Goal: Task Accomplishment & Management: Manage account settings

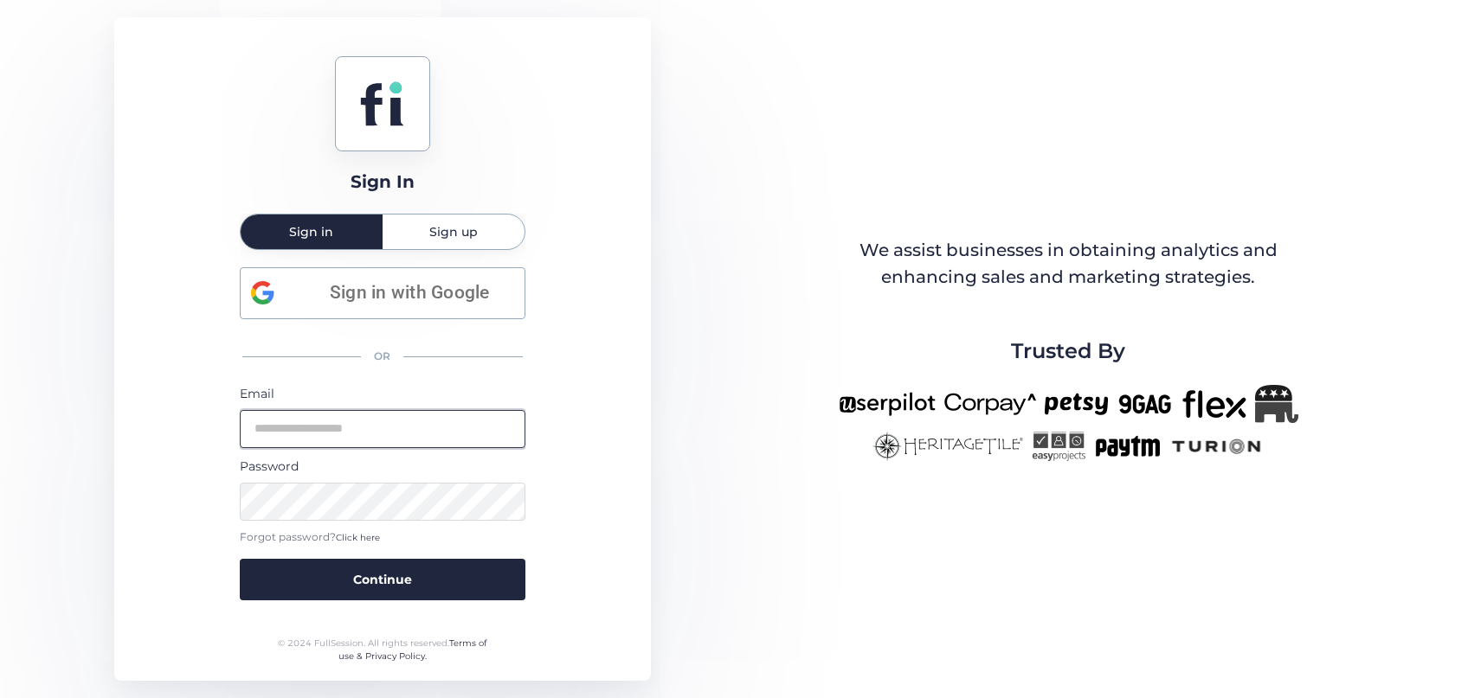
click at [393, 430] on input "email" at bounding box center [383, 429] width 286 height 38
type input "**********"
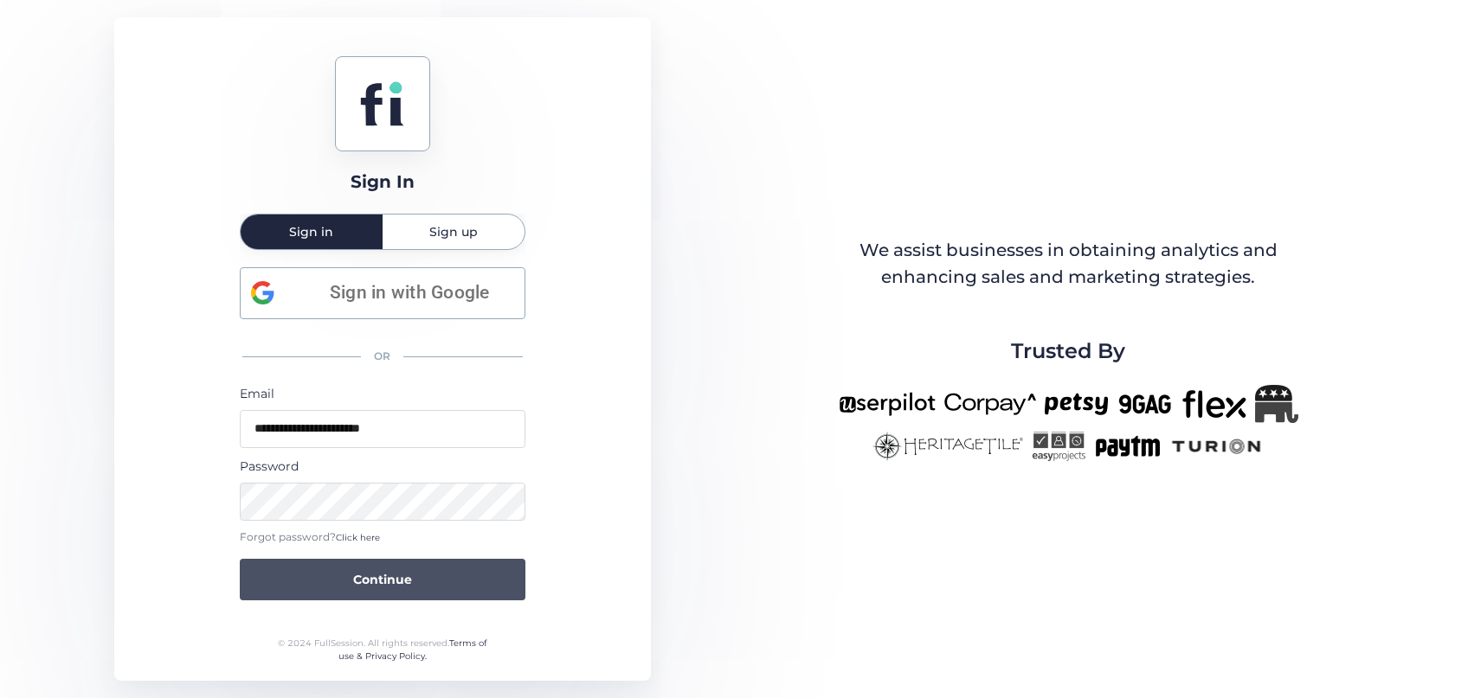
click at [363, 583] on span "Continue" at bounding box center [382, 579] width 59 height 19
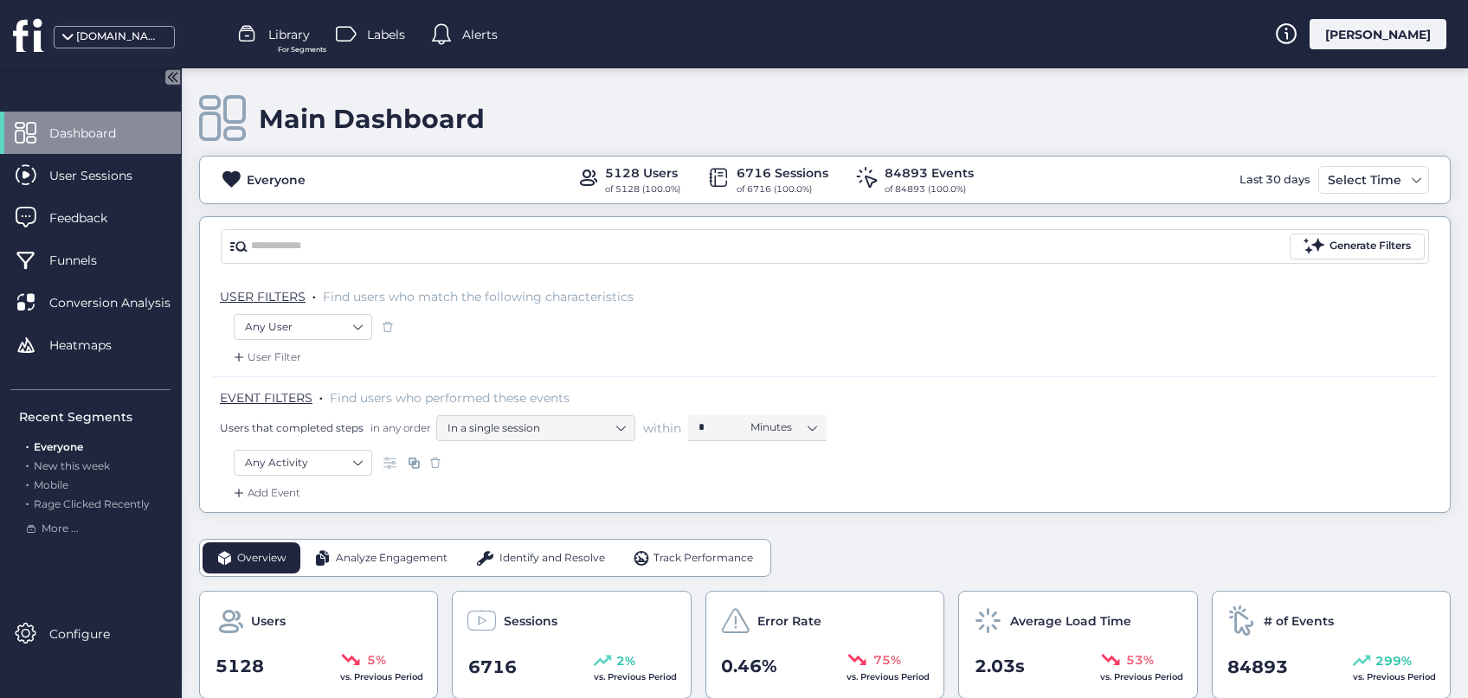
click at [1213, 93] on div "Main Dashboard Everyone 5128 Users of 5128 (100.0%) 6716 Sessions of 6716 (100.…" at bounding box center [825, 290] width 1252 height 445
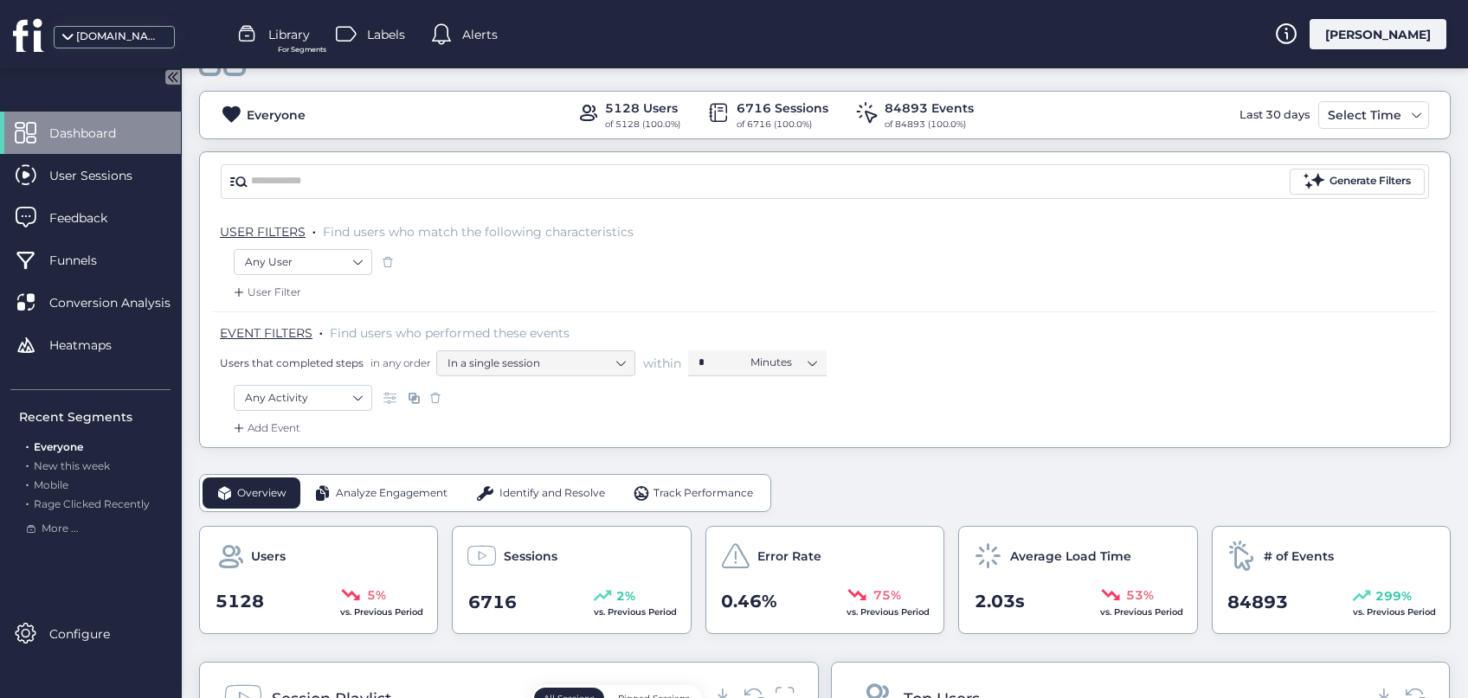
scroll to position [38, 0]
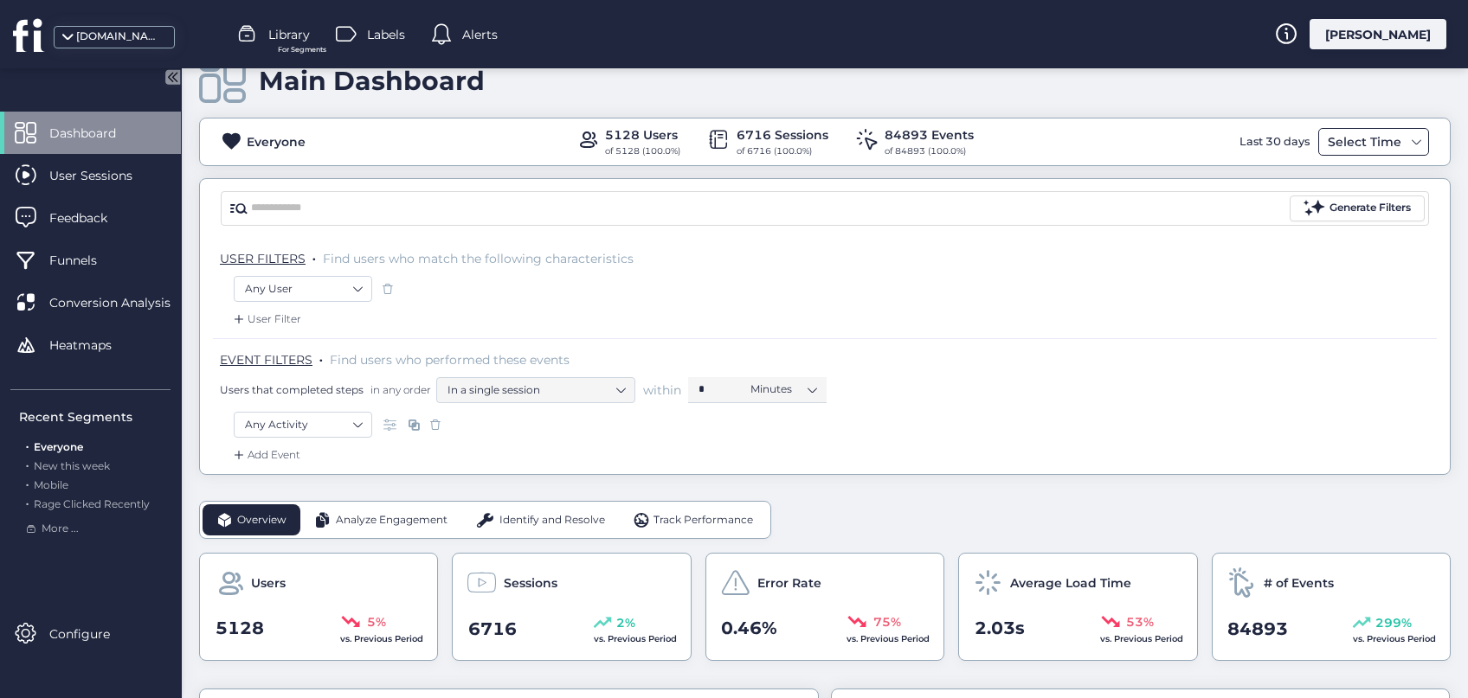
click at [1400, 128] on div "Select Time" at bounding box center [1373, 142] width 111 height 28
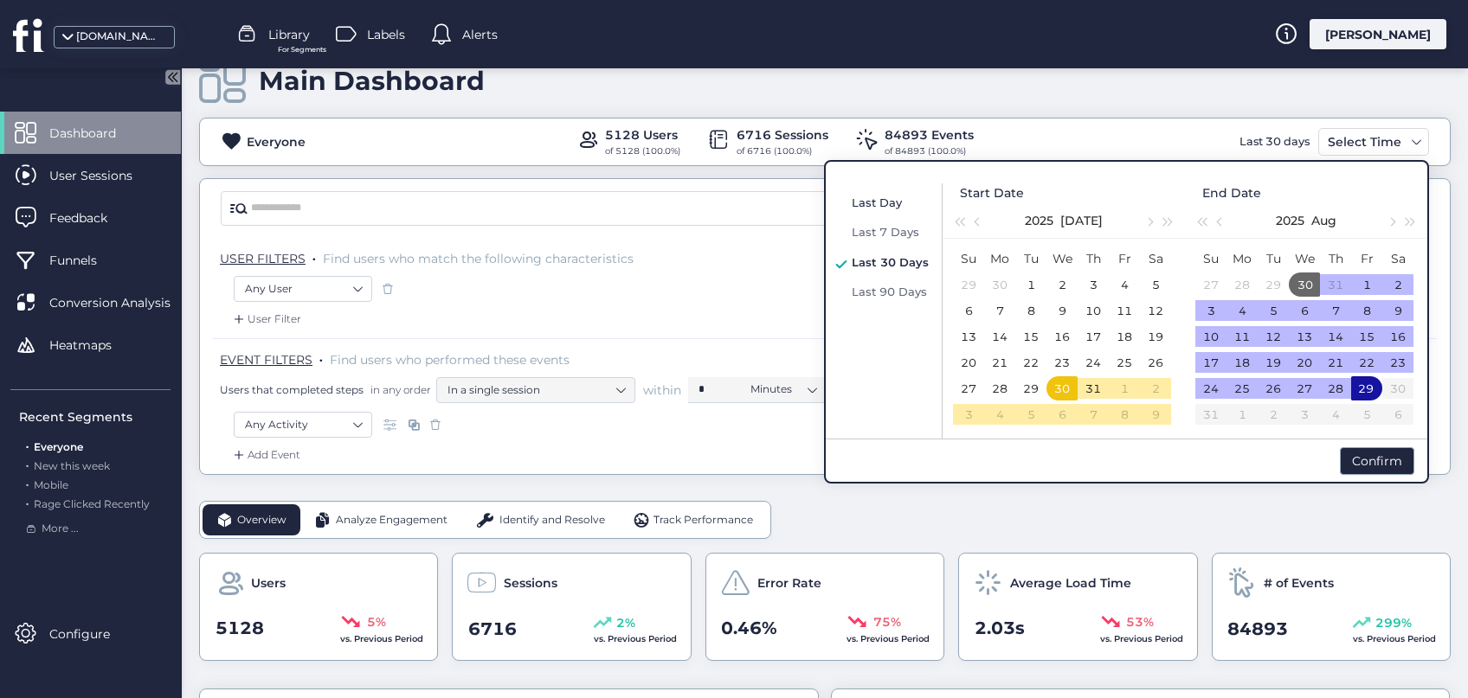
click at [896, 202] on span "Last Day" at bounding box center [877, 203] width 50 height 14
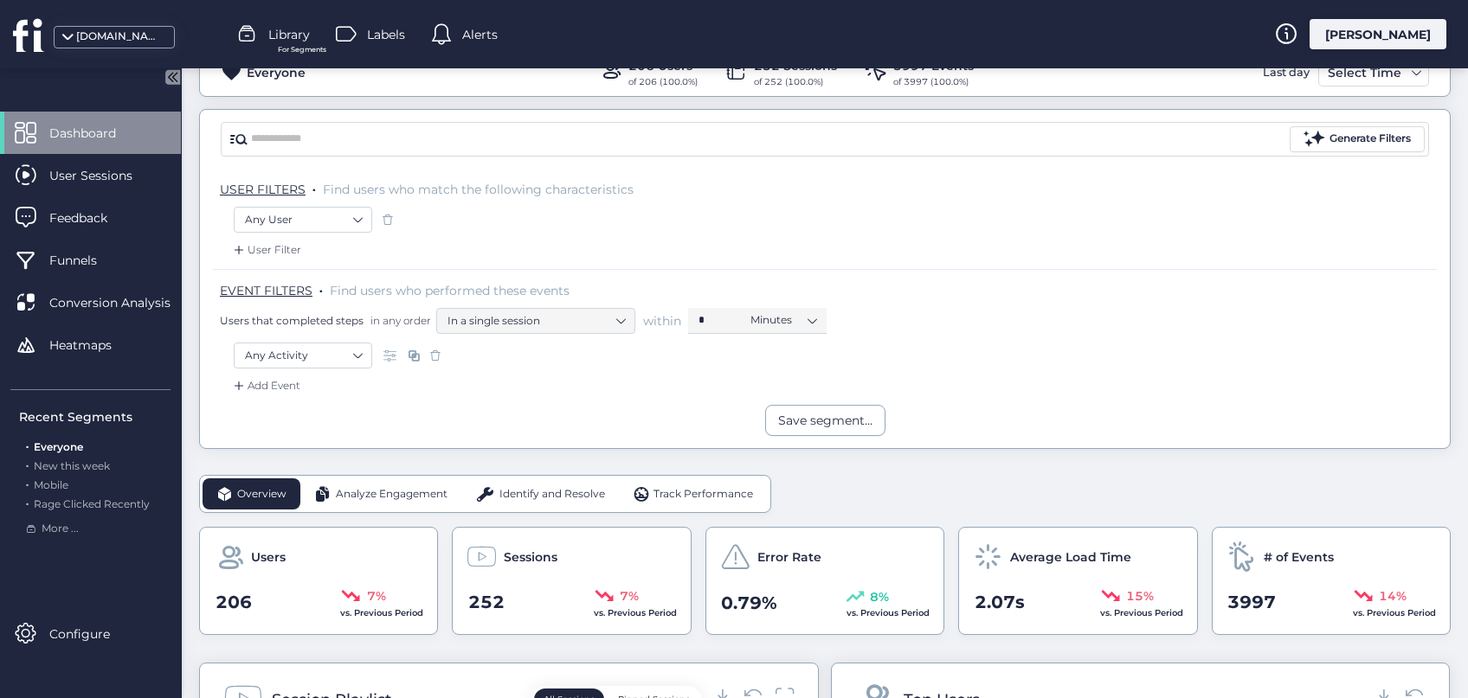
scroll to position [116, 0]
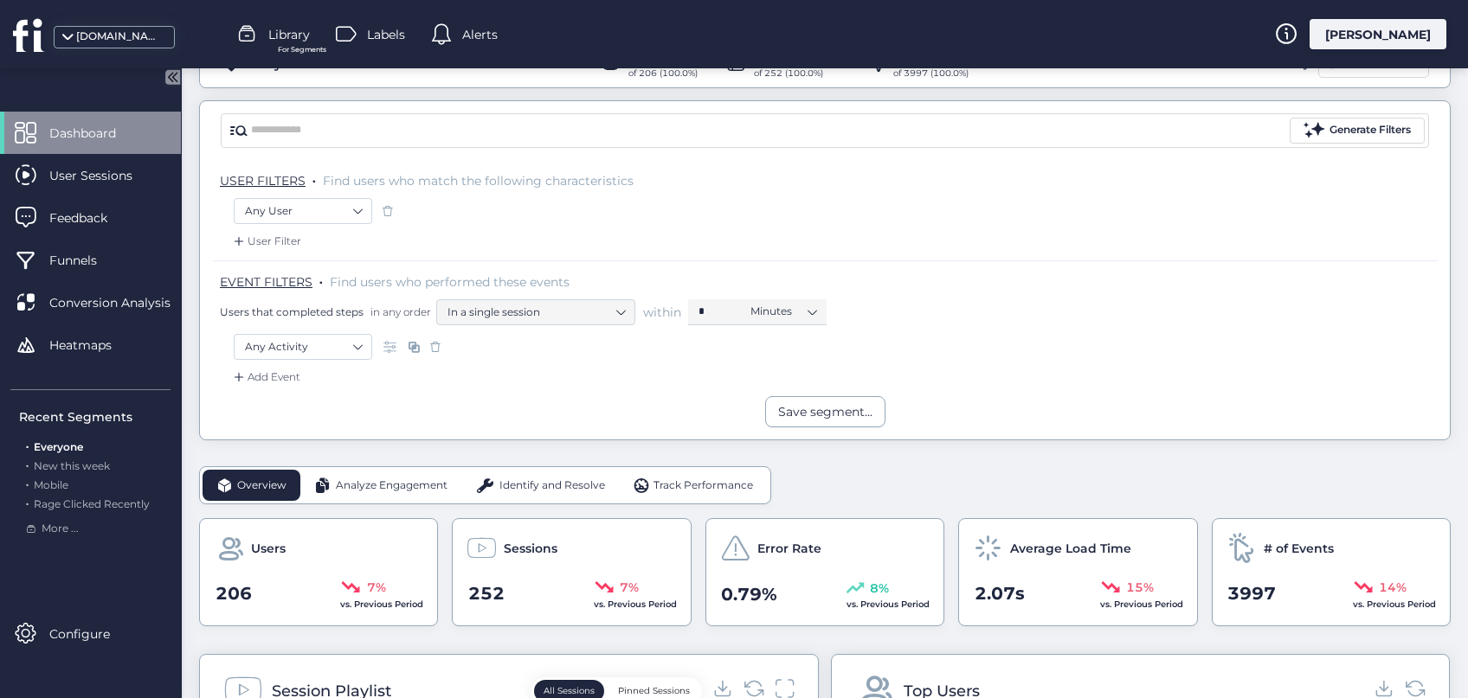
click at [558, 487] on span "Identify and Resolve" at bounding box center [552, 486] width 106 height 16
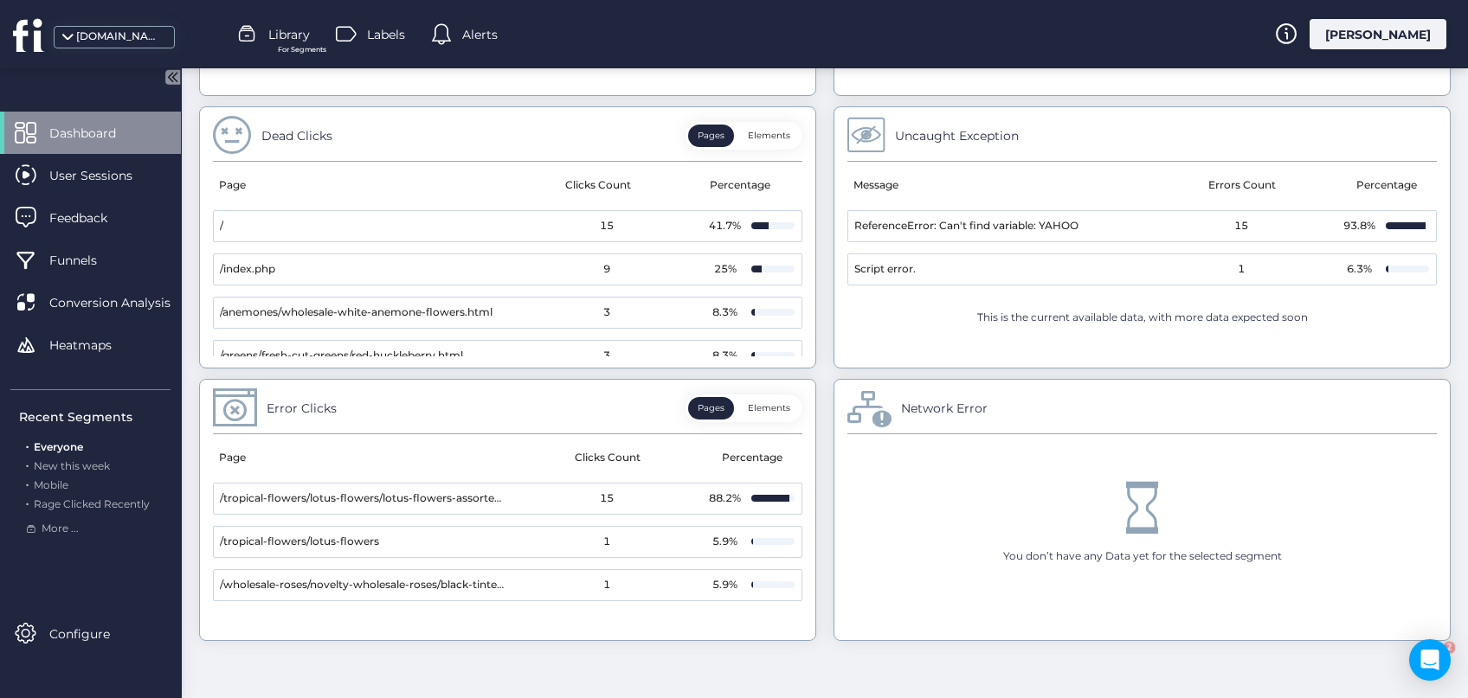
scroll to position [0, 0]
click at [1433, 662] on icon "Open Intercom Messenger" at bounding box center [1427, 658] width 29 height 29
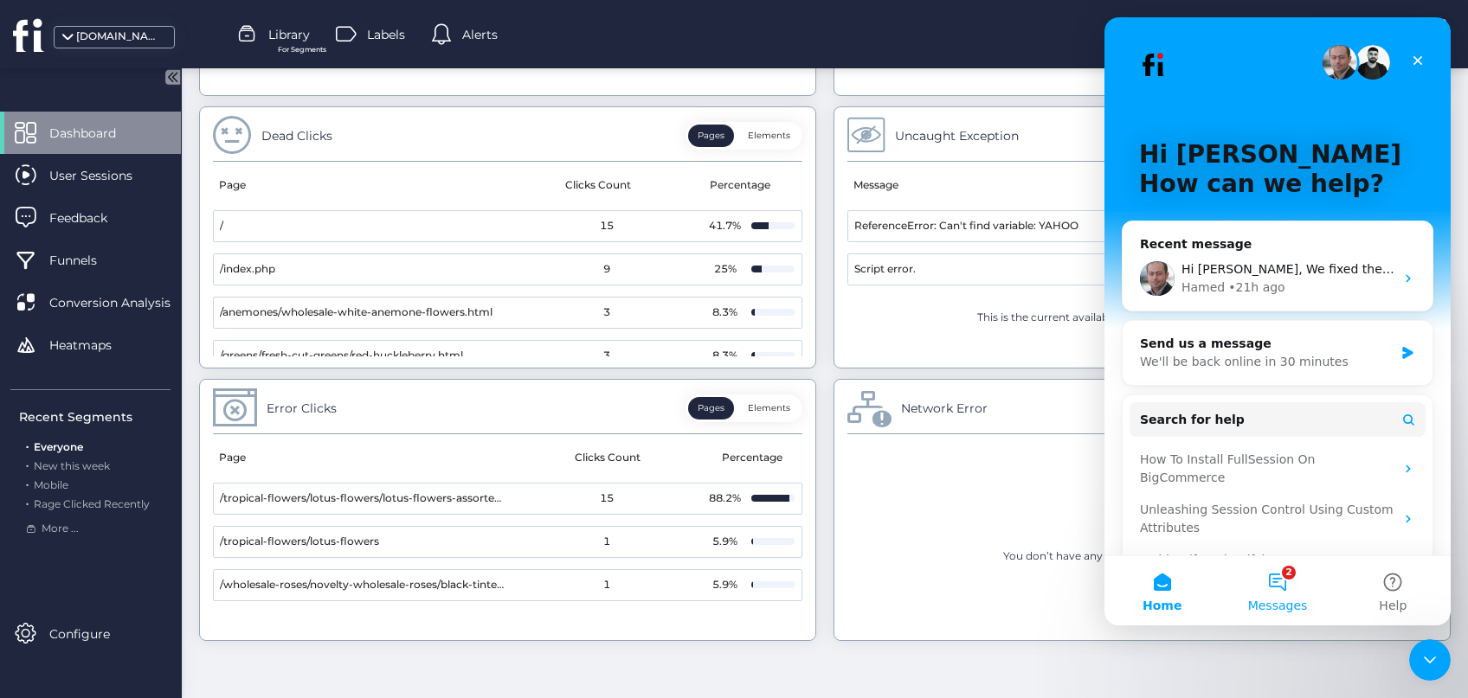
click at [1280, 582] on button "2 Messages" at bounding box center [1277, 591] width 115 height 69
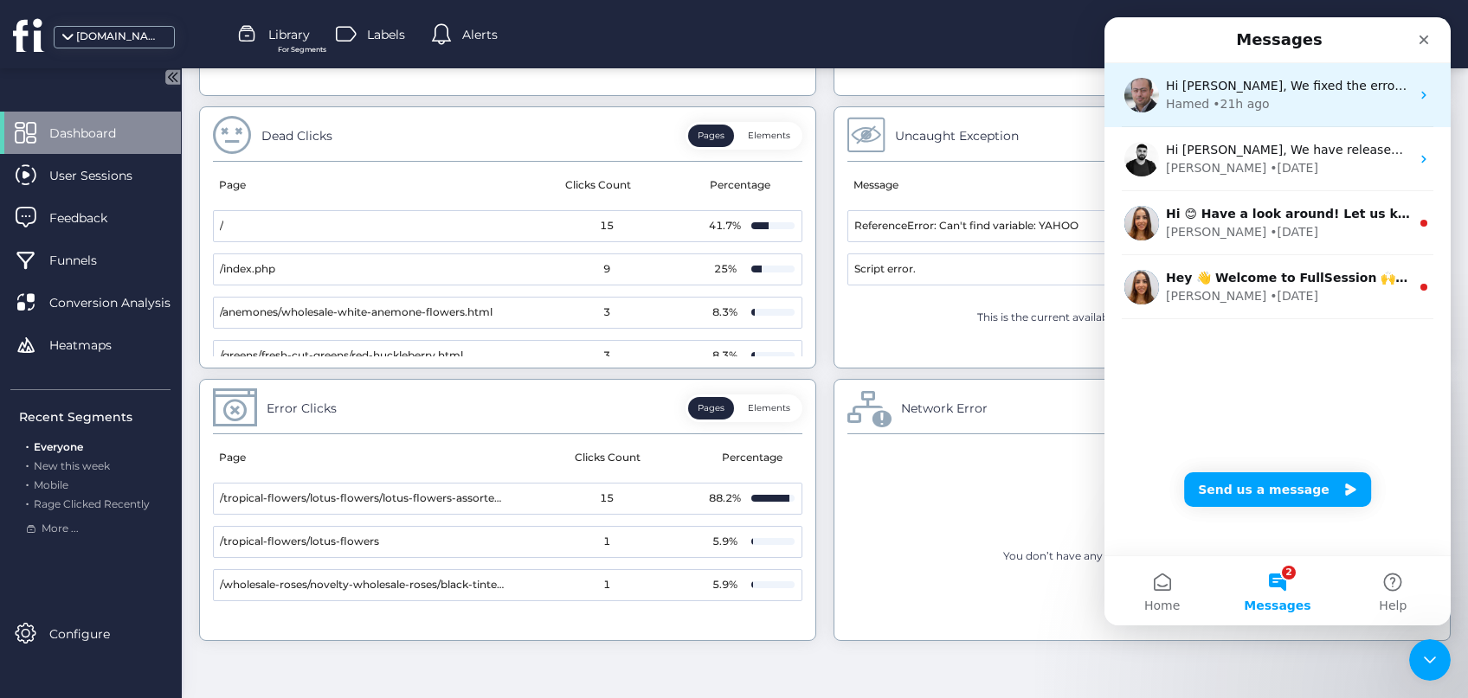
click at [1258, 101] on div "• 21h ago" at bounding box center [1241, 104] width 56 height 18
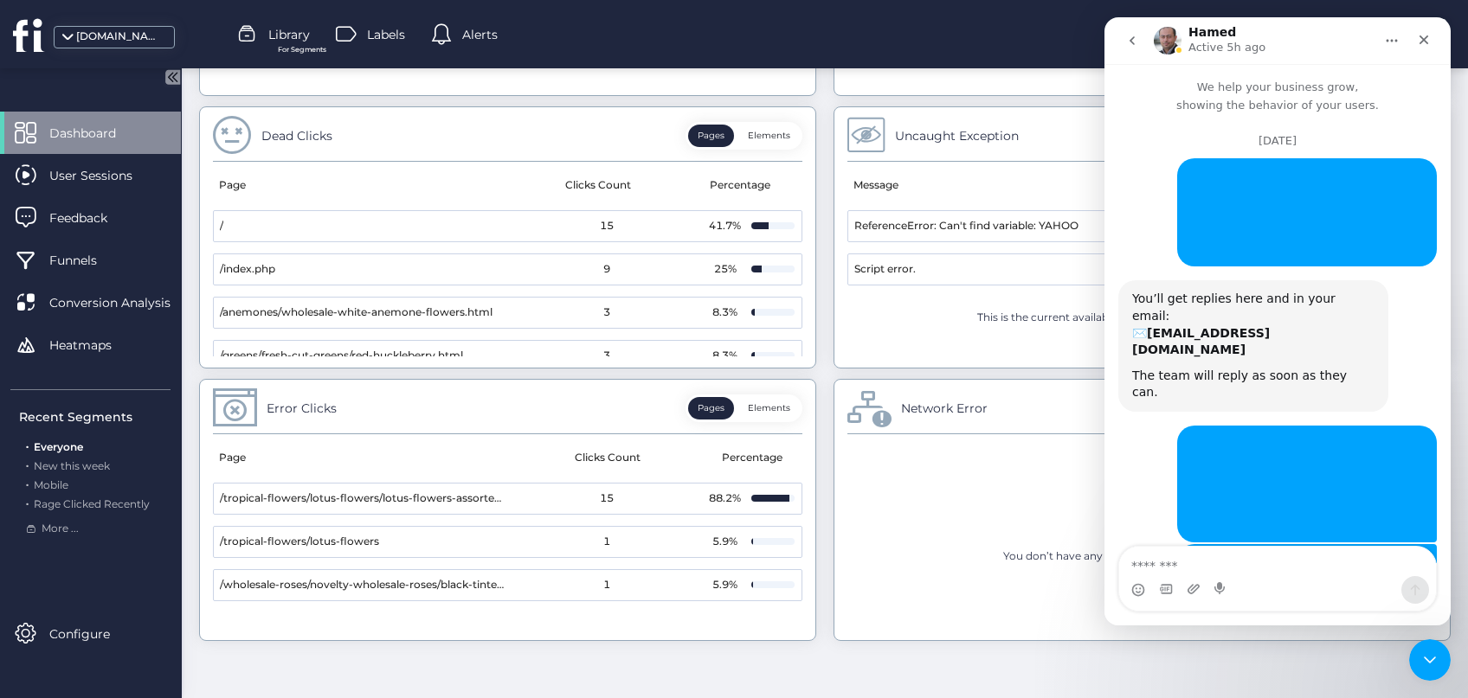
scroll to position [1556, 0]
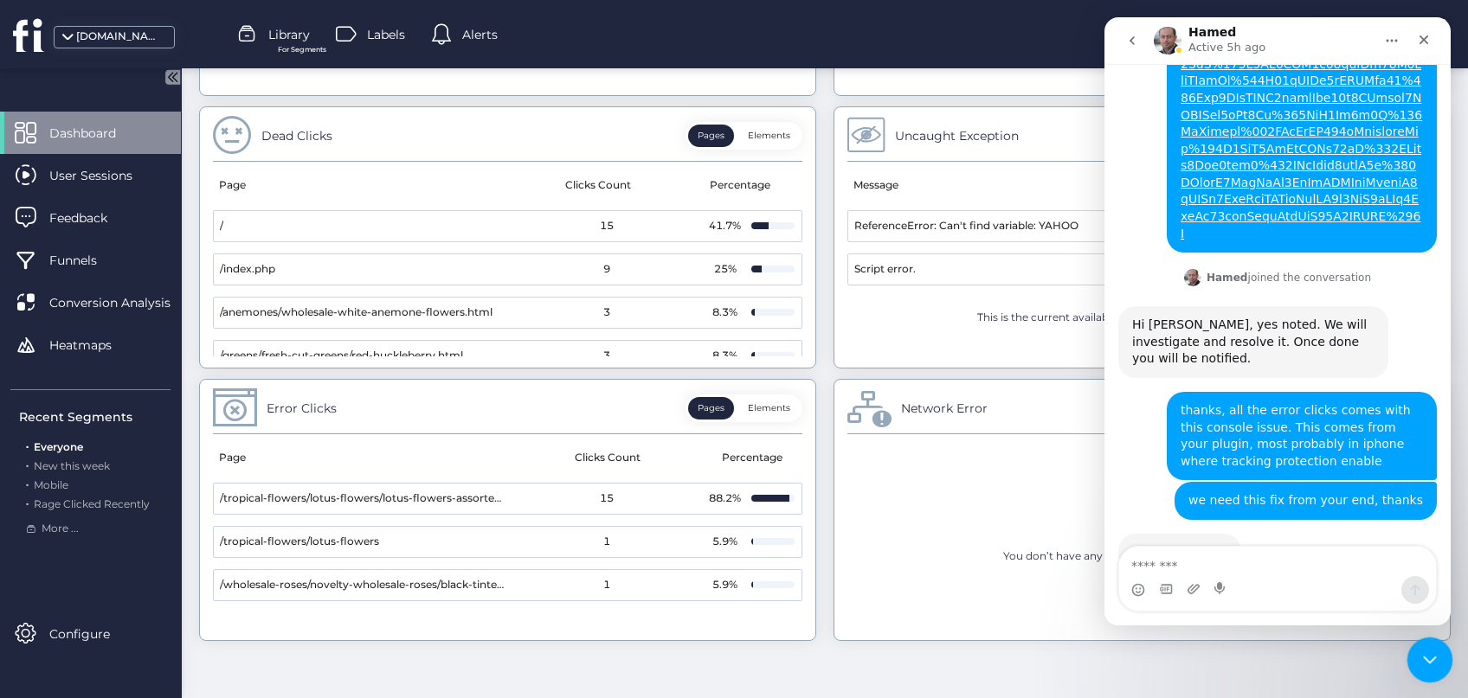
click at [1431, 657] on icon "Close Intercom Messenger" at bounding box center [1427, 657] width 12 height 7
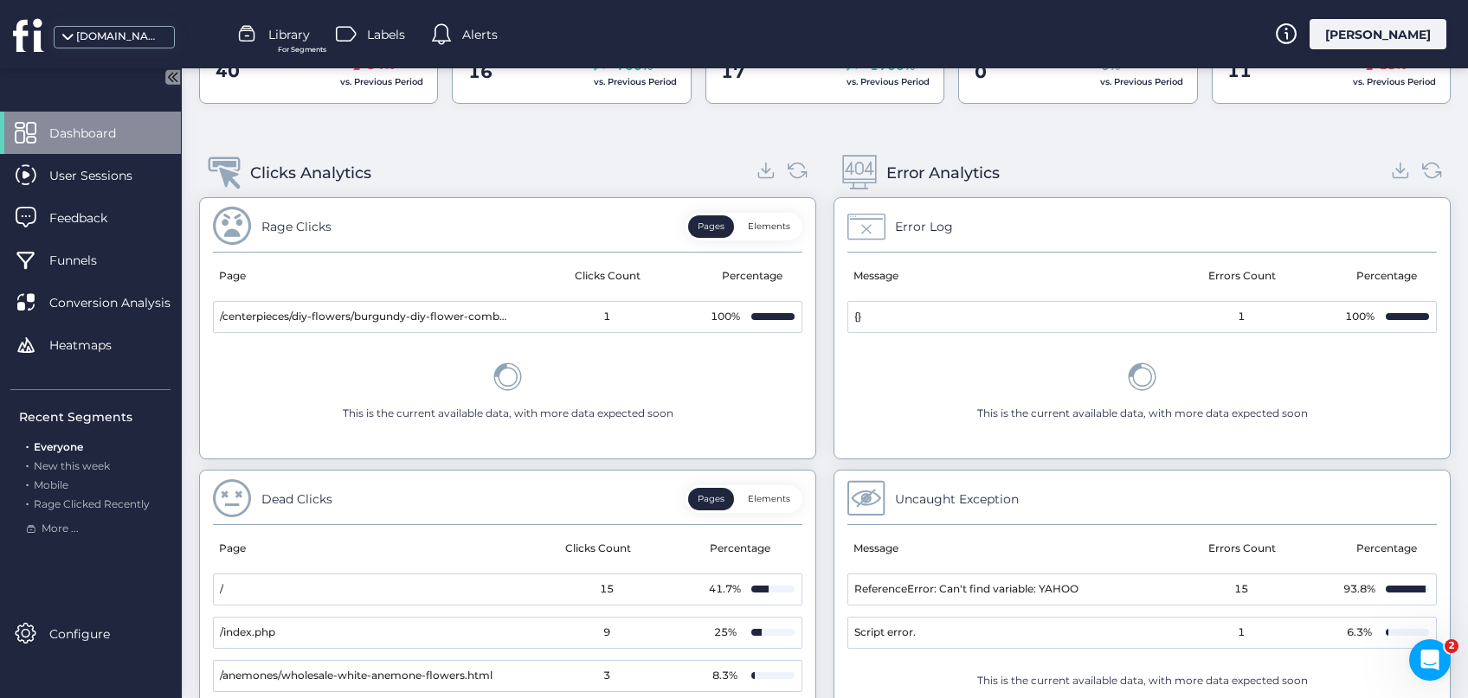
scroll to position [640, 0]
click at [974, 317] on mat-cell "{}" at bounding box center [995, 315] width 294 height 30
click at [864, 302] on mat-cell "{}" at bounding box center [995, 315] width 294 height 30
click at [867, 307] on mat-cell "{}" at bounding box center [995, 315] width 294 height 30
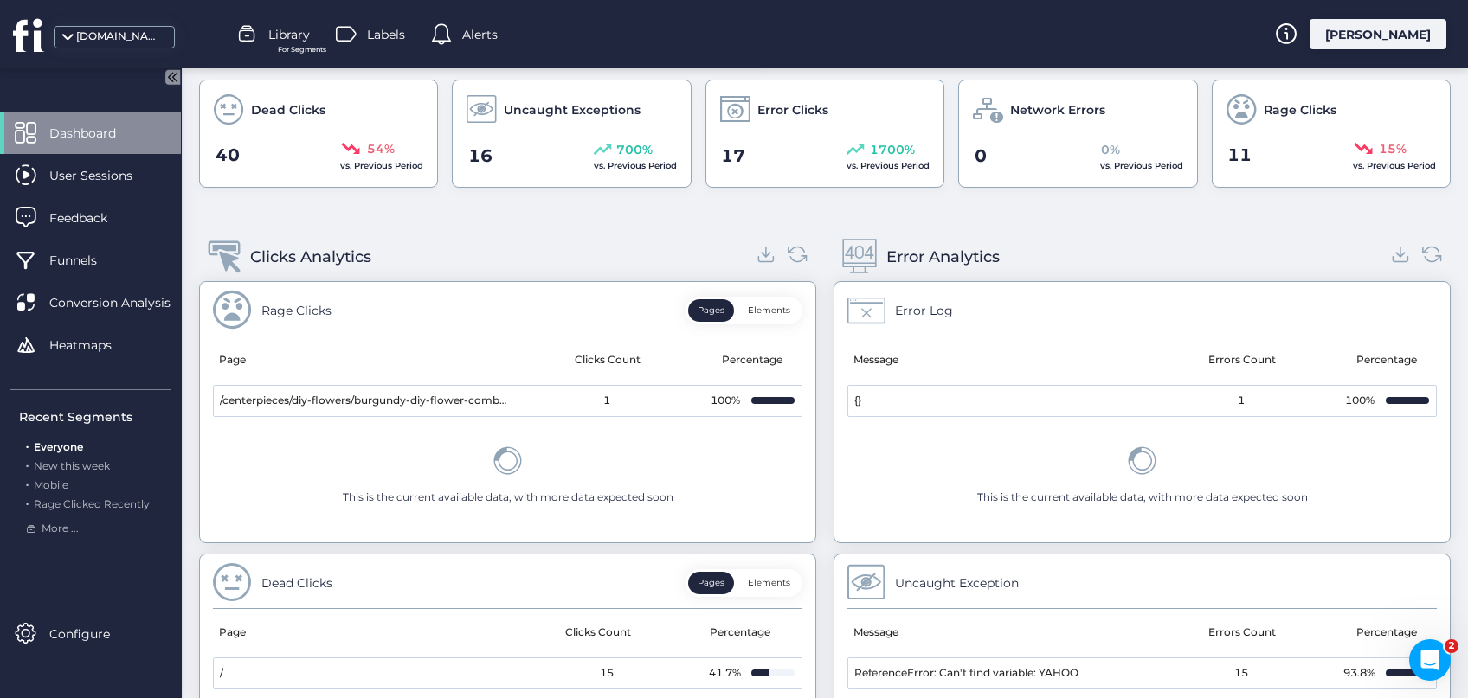
scroll to position [552, 0]
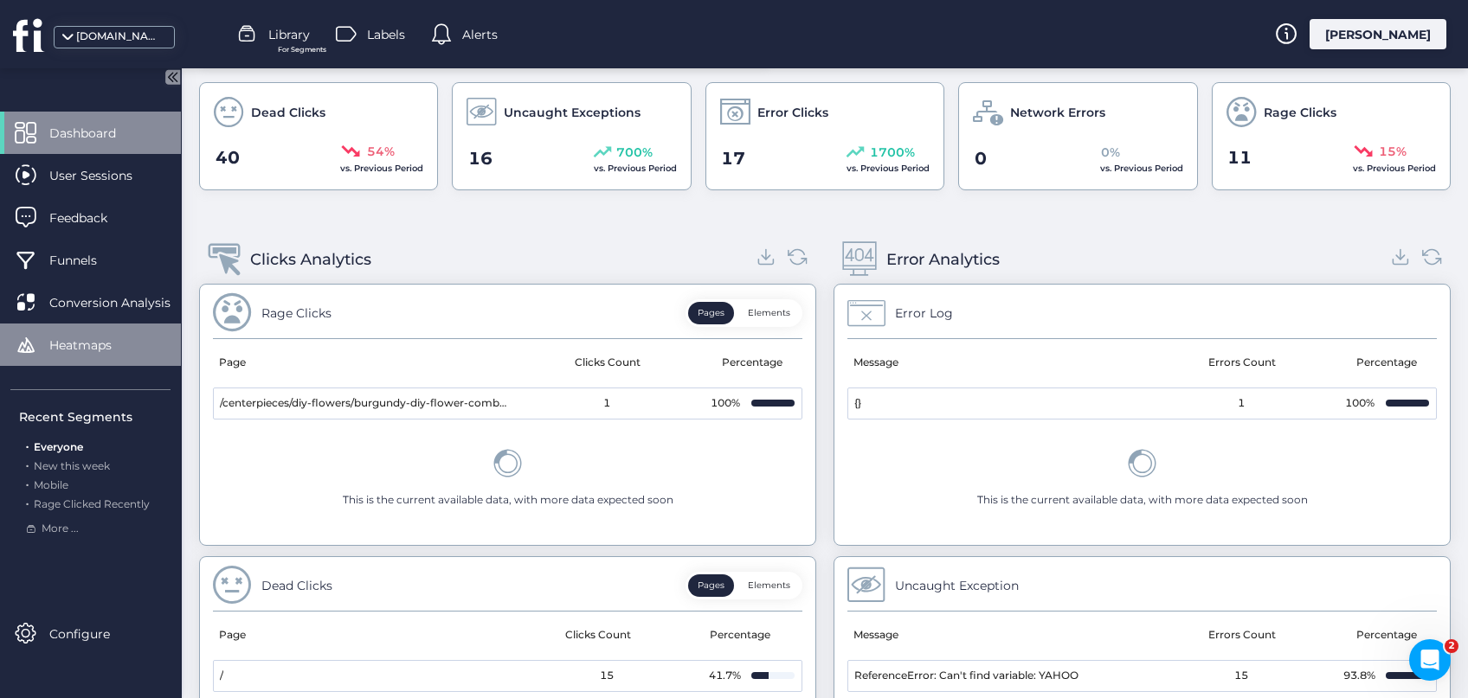
click at [89, 347] on span "Heatmaps" at bounding box center [93, 345] width 88 height 19
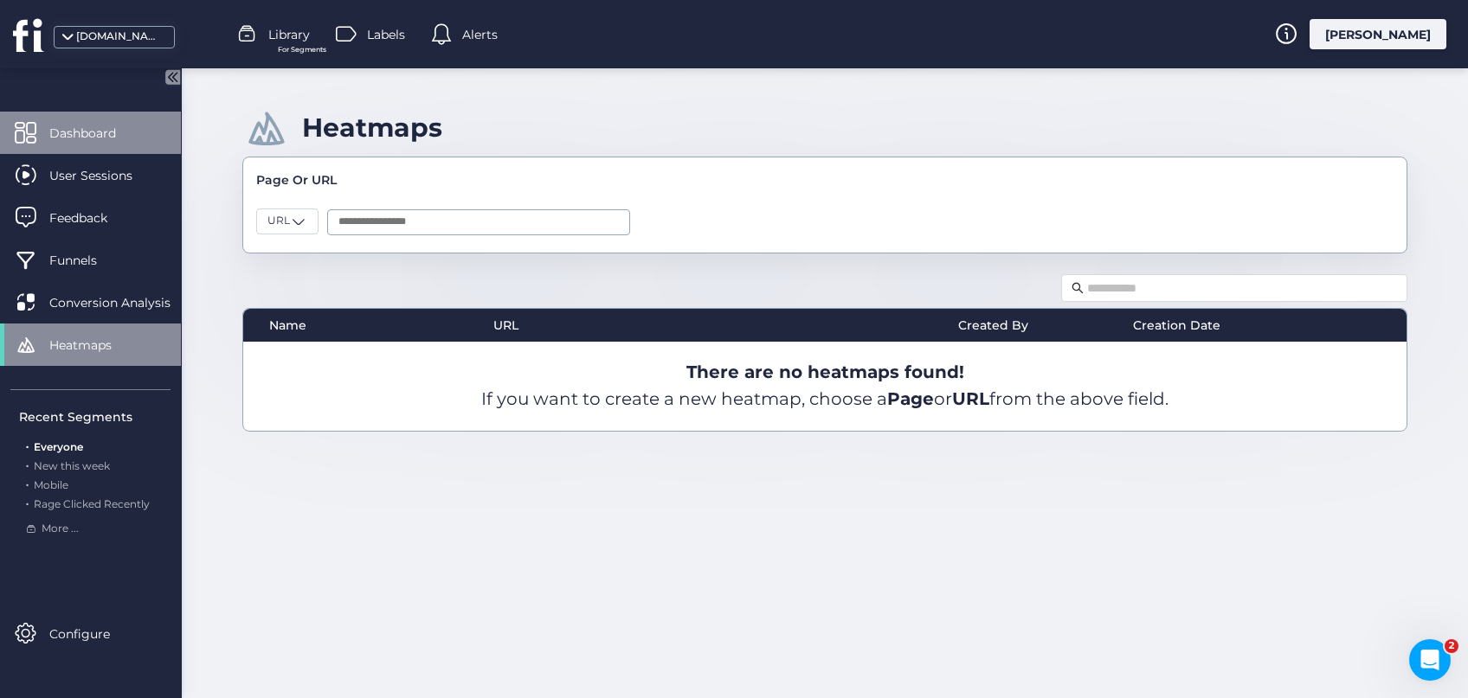
click at [84, 138] on span "Dashboard" at bounding box center [95, 133] width 93 height 19
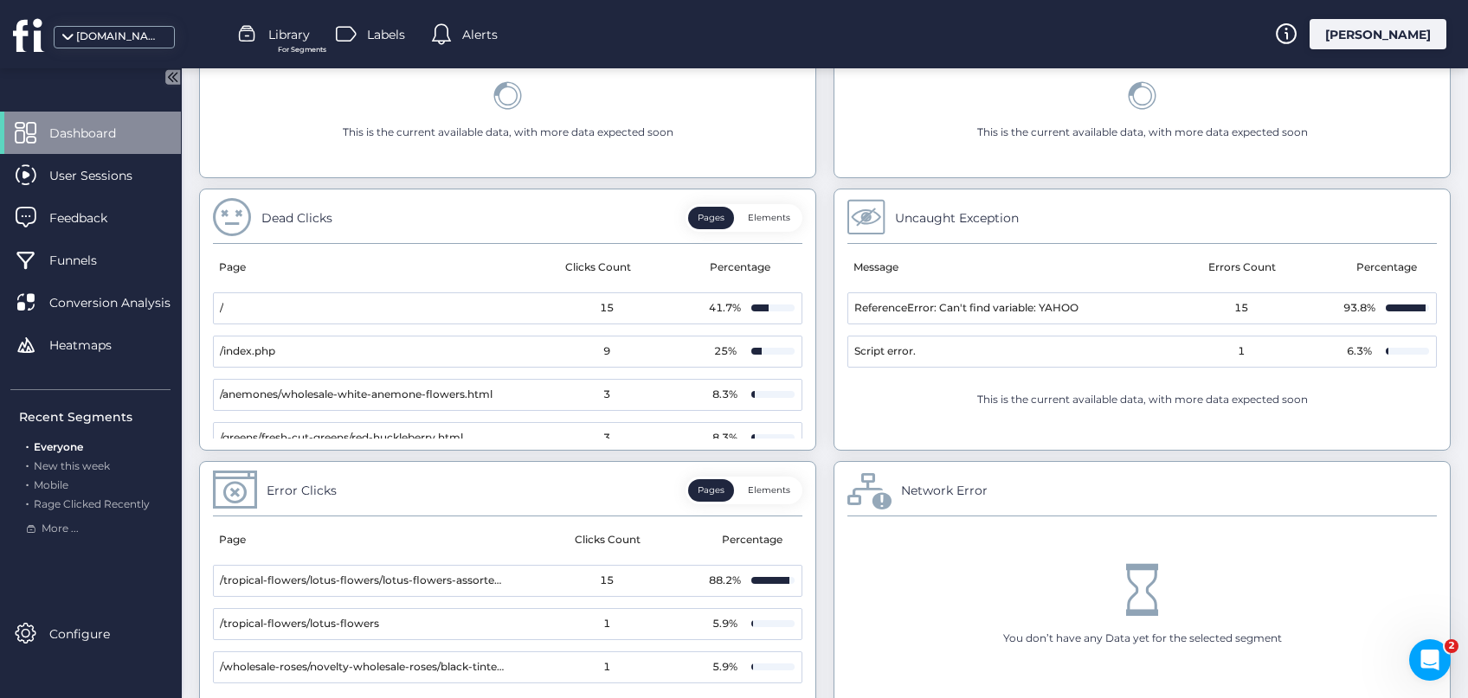
scroll to position [1002, 0]
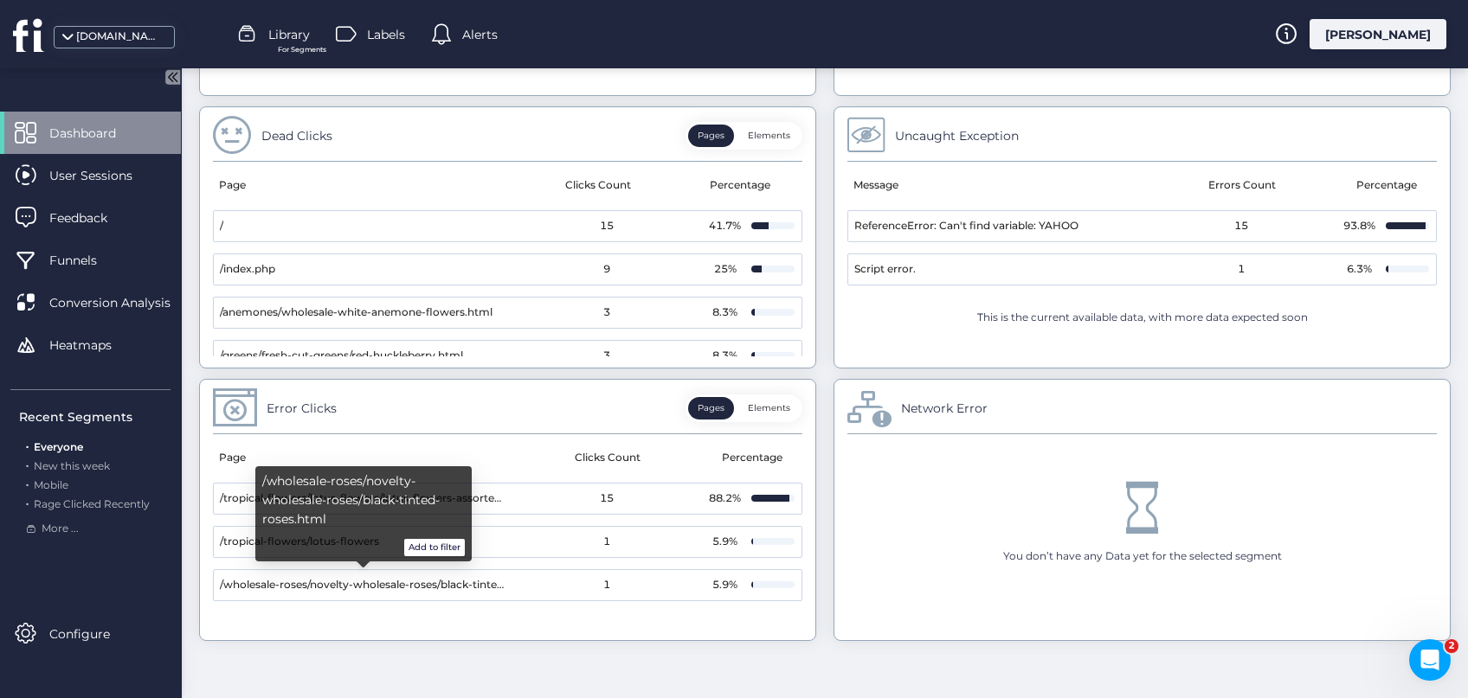
click at [451, 545] on button "Add to filter" at bounding box center [434, 547] width 61 height 17
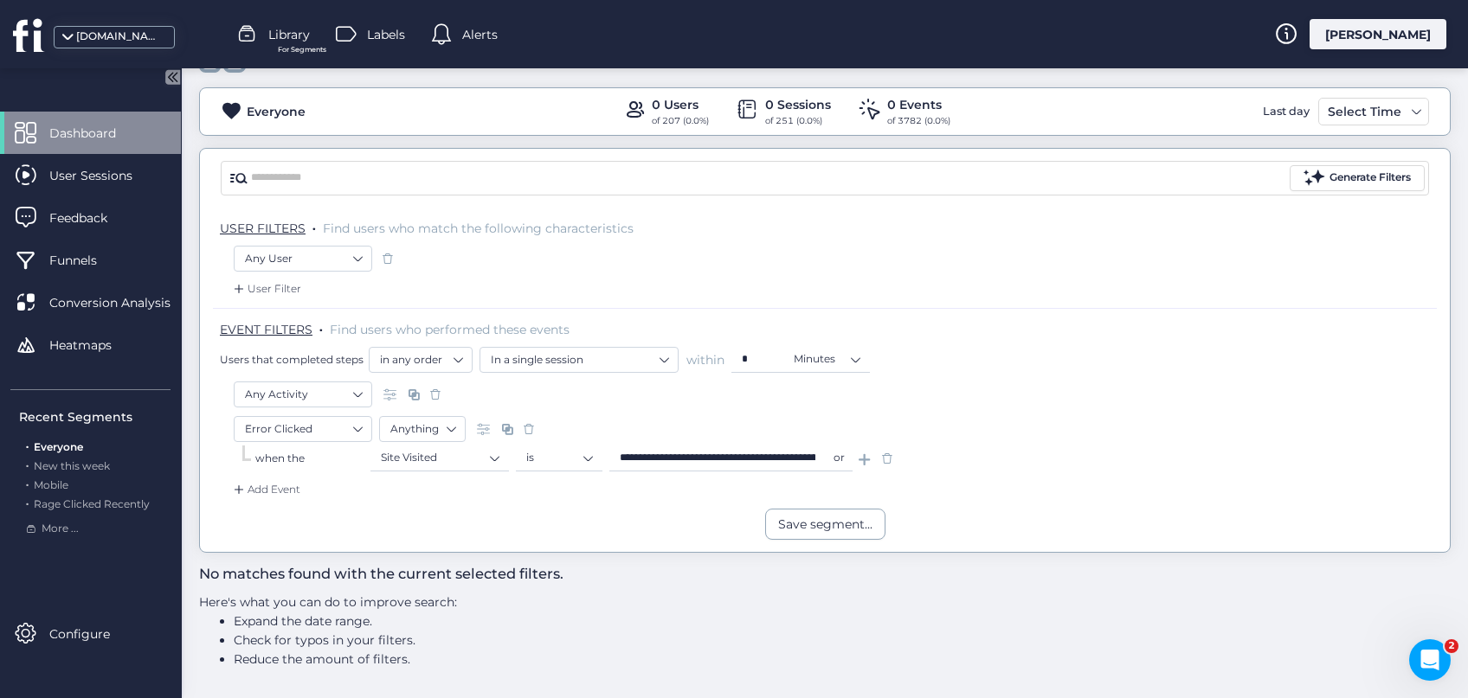
scroll to position [67, 0]
click at [886, 463] on span at bounding box center [887, 460] width 17 height 17
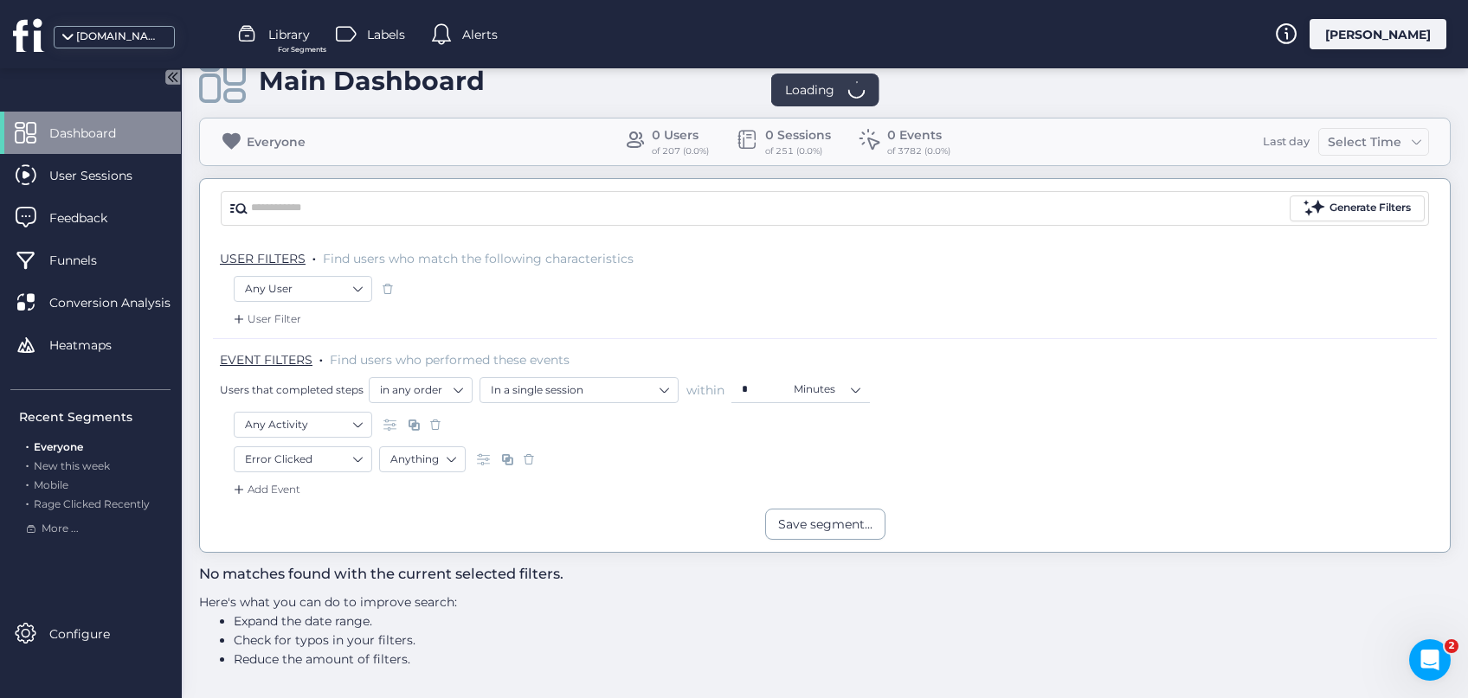
scroll to position [36, 0]
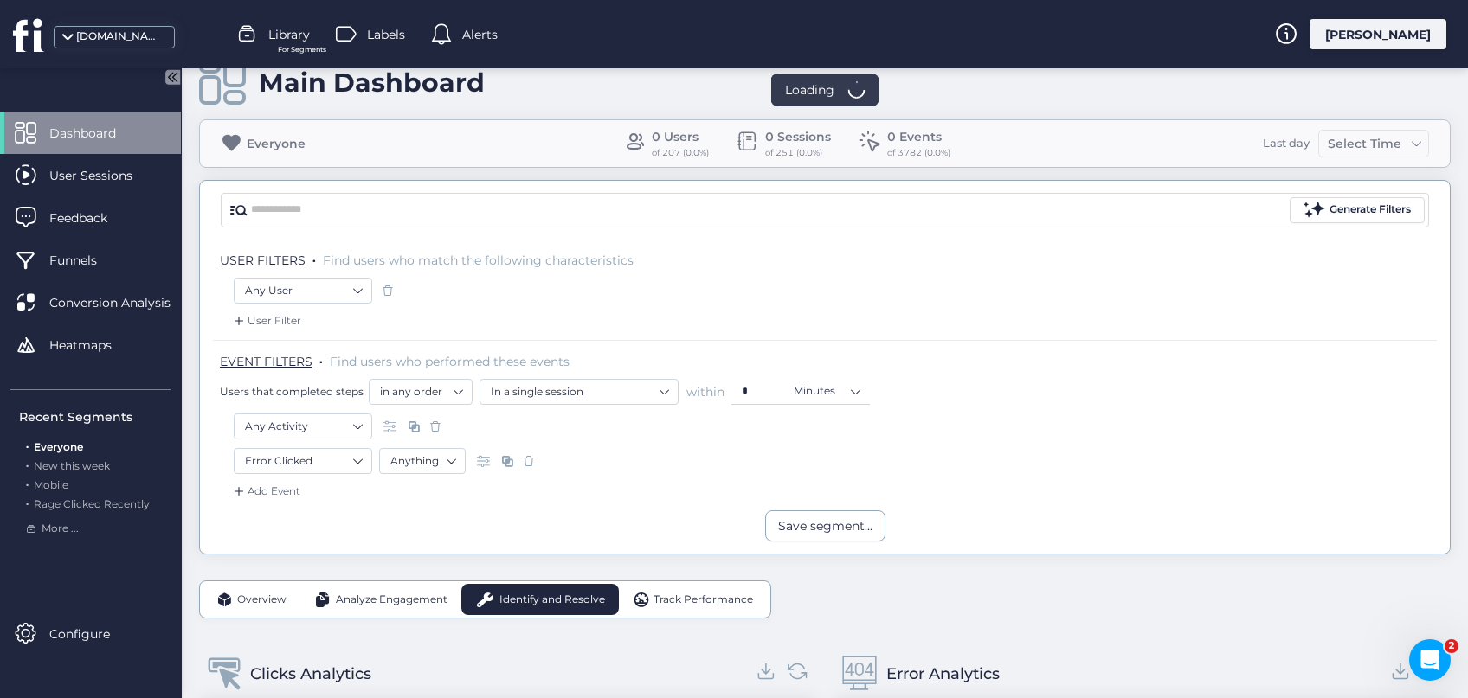
click at [527, 462] on span at bounding box center [528, 461] width 17 height 17
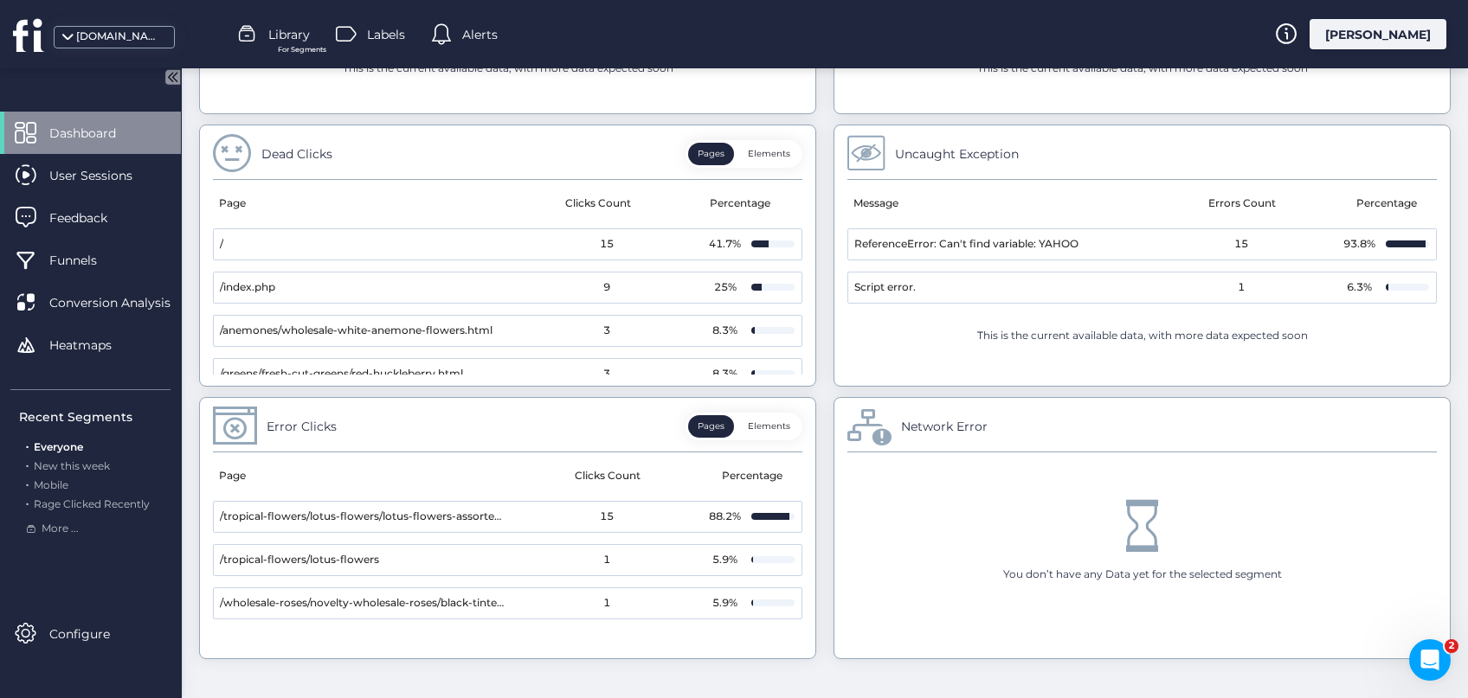
scroll to position [987, 0]
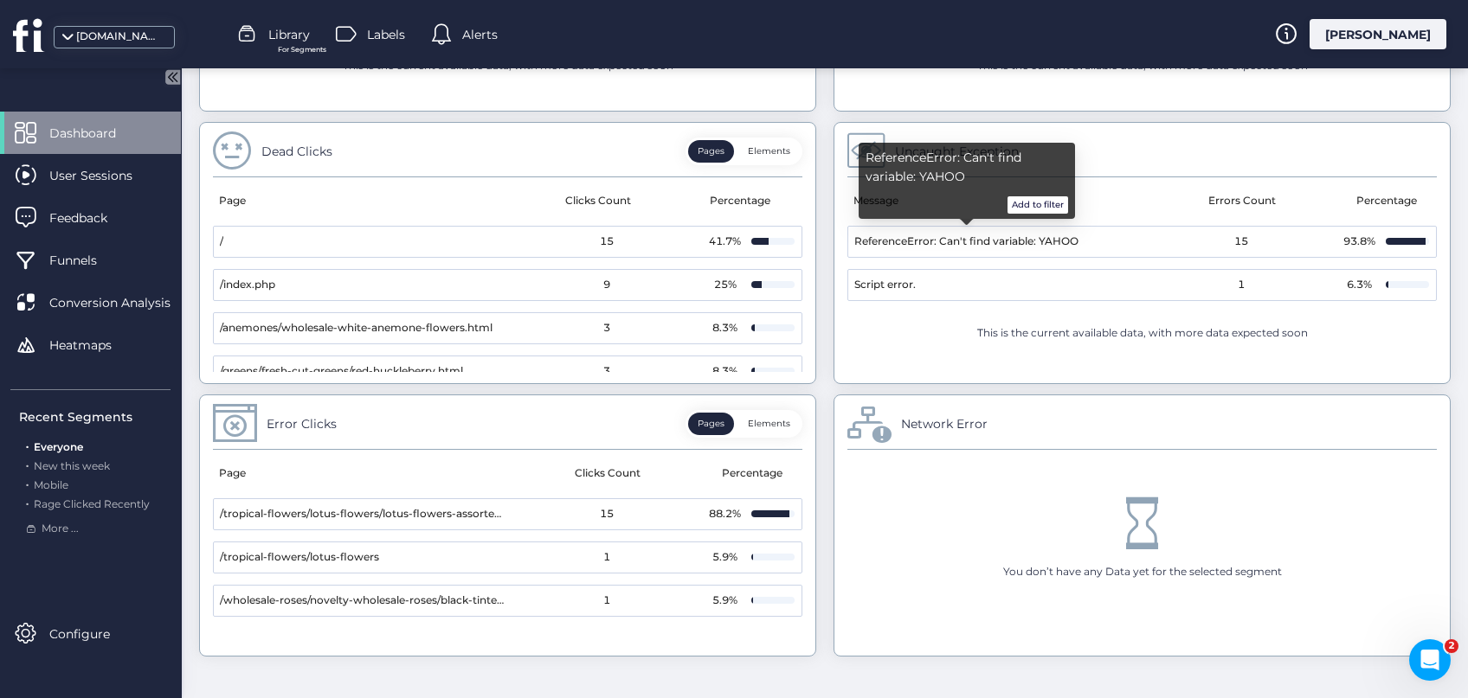
click at [1050, 203] on button "Add to filter" at bounding box center [1037, 204] width 61 height 17
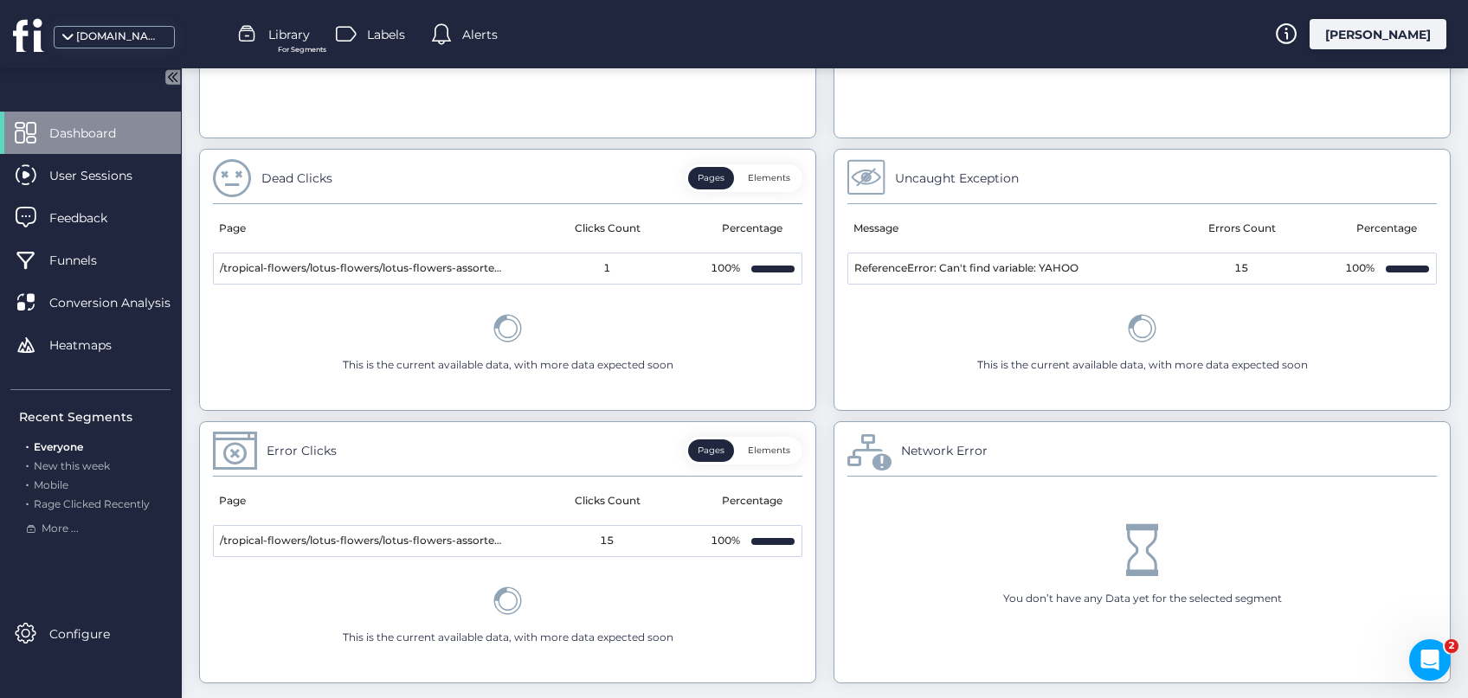
scroll to position [904, 0]
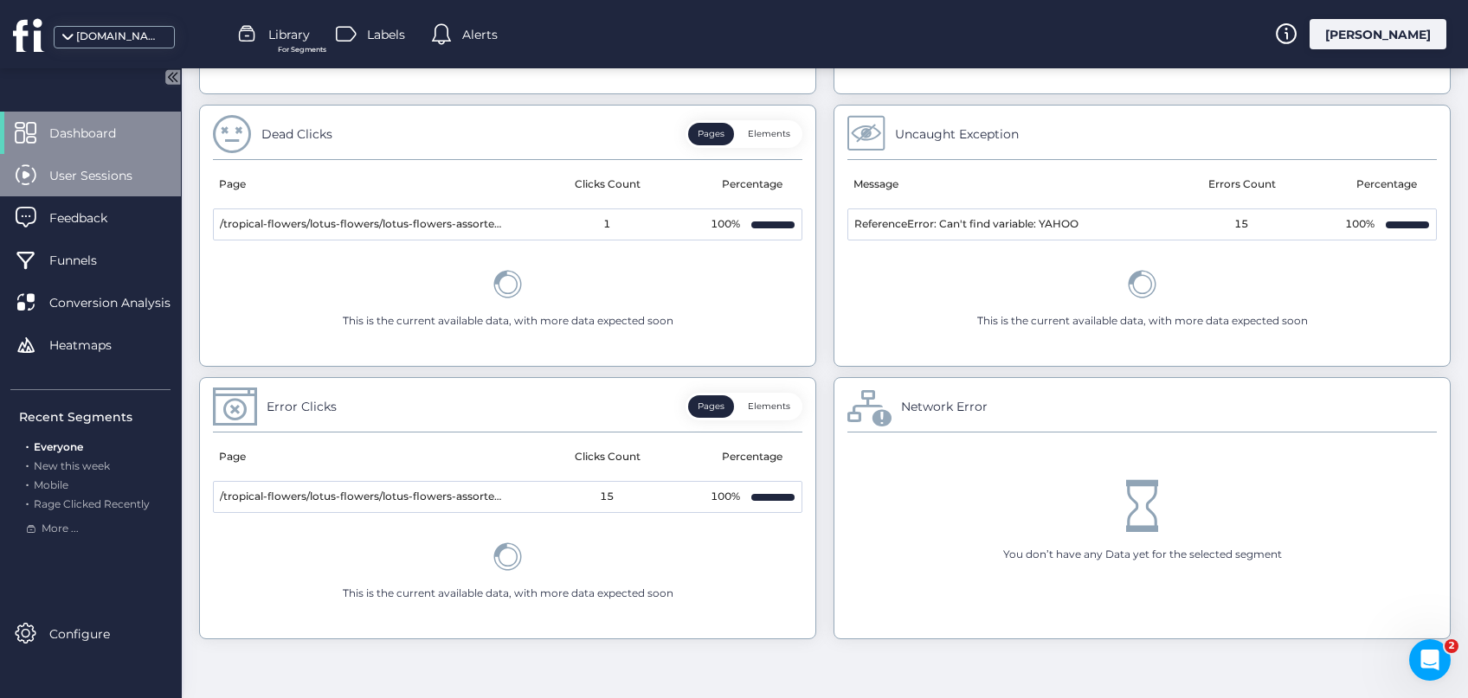
click at [113, 182] on span "User Sessions" at bounding box center [103, 175] width 109 height 19
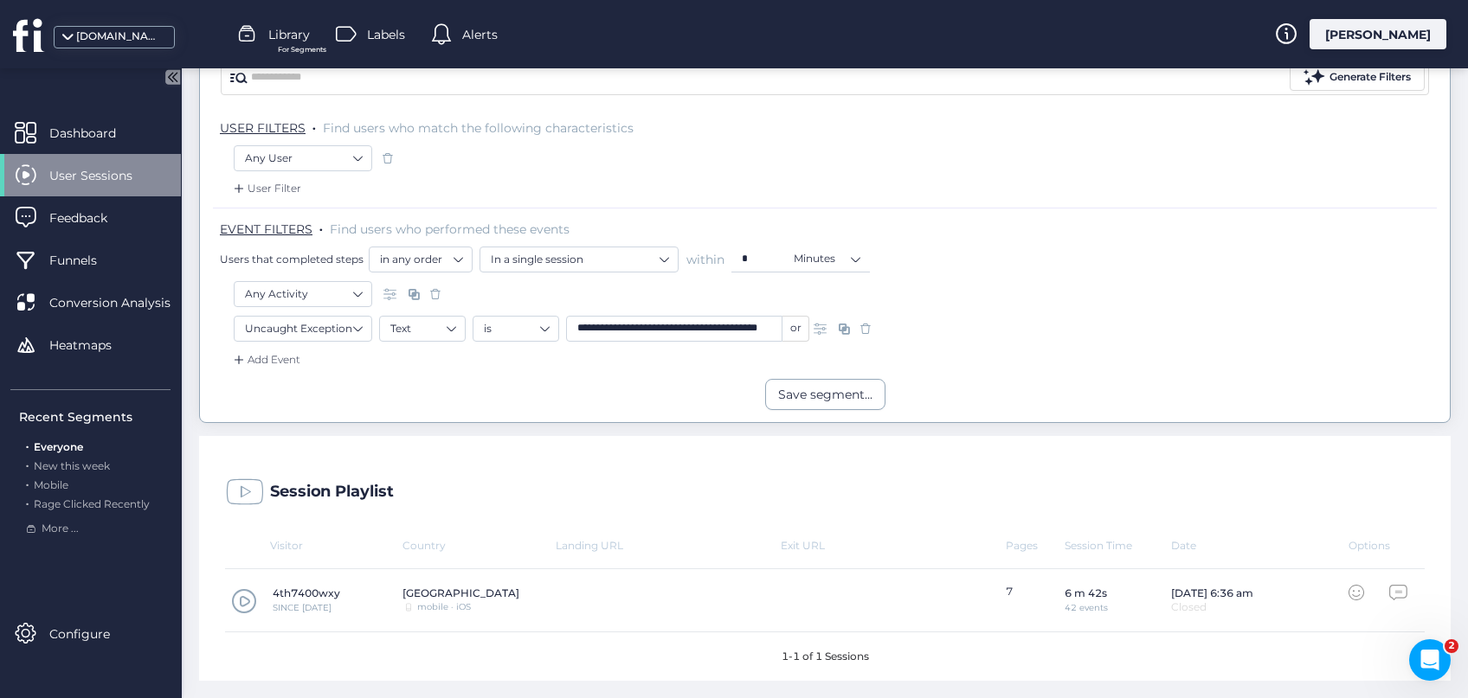
scroll to position [166, 0]
click at [245, 607] on span at bounding box center [244, 604] width 26 height 26
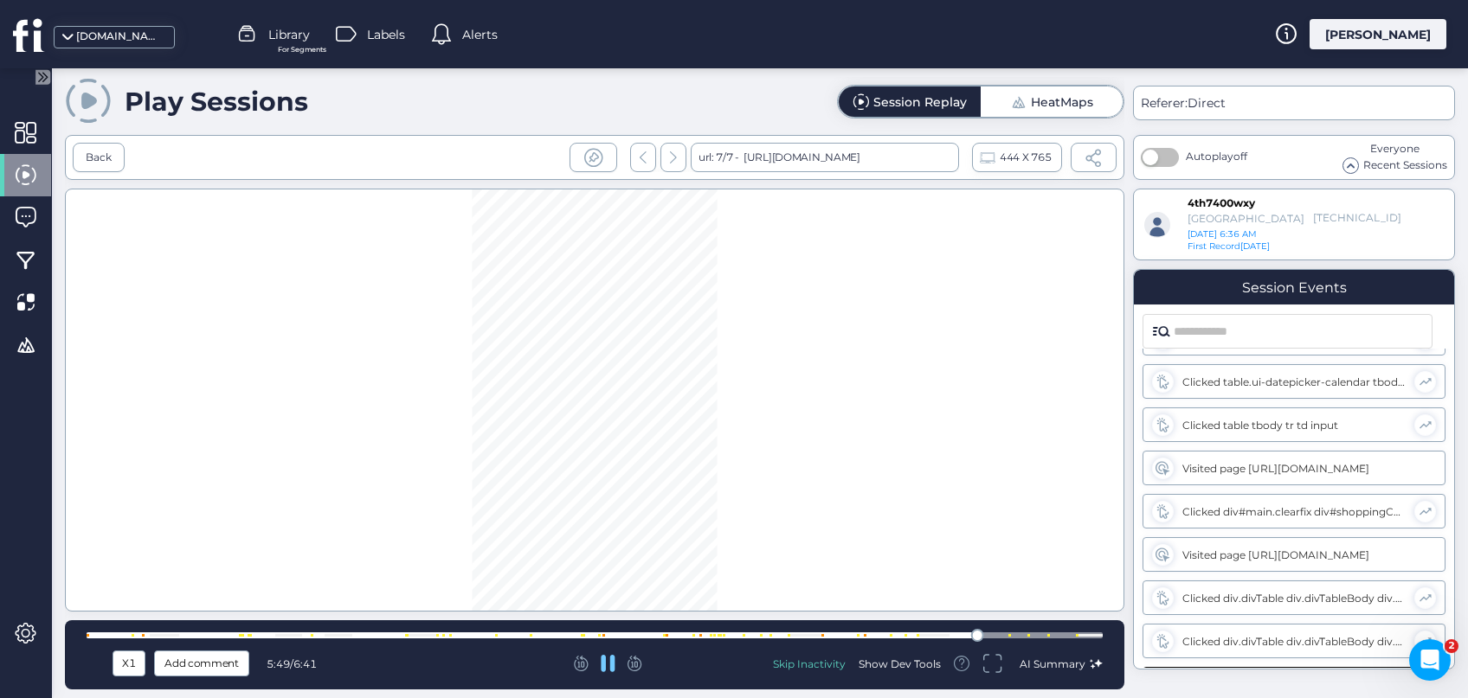
scroll to position [2839, 0]
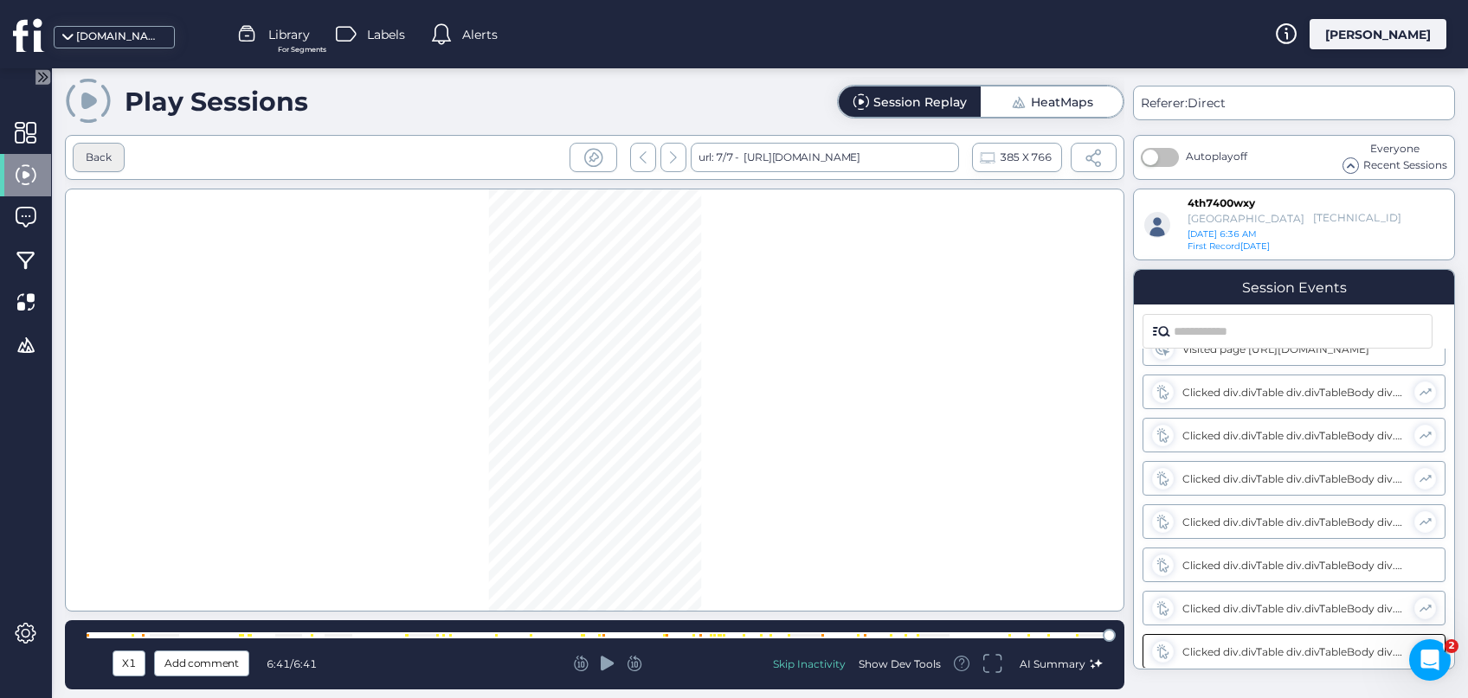
click at [86, 164] on div "Back" at bounding box center [99, 158] width 26 height 16
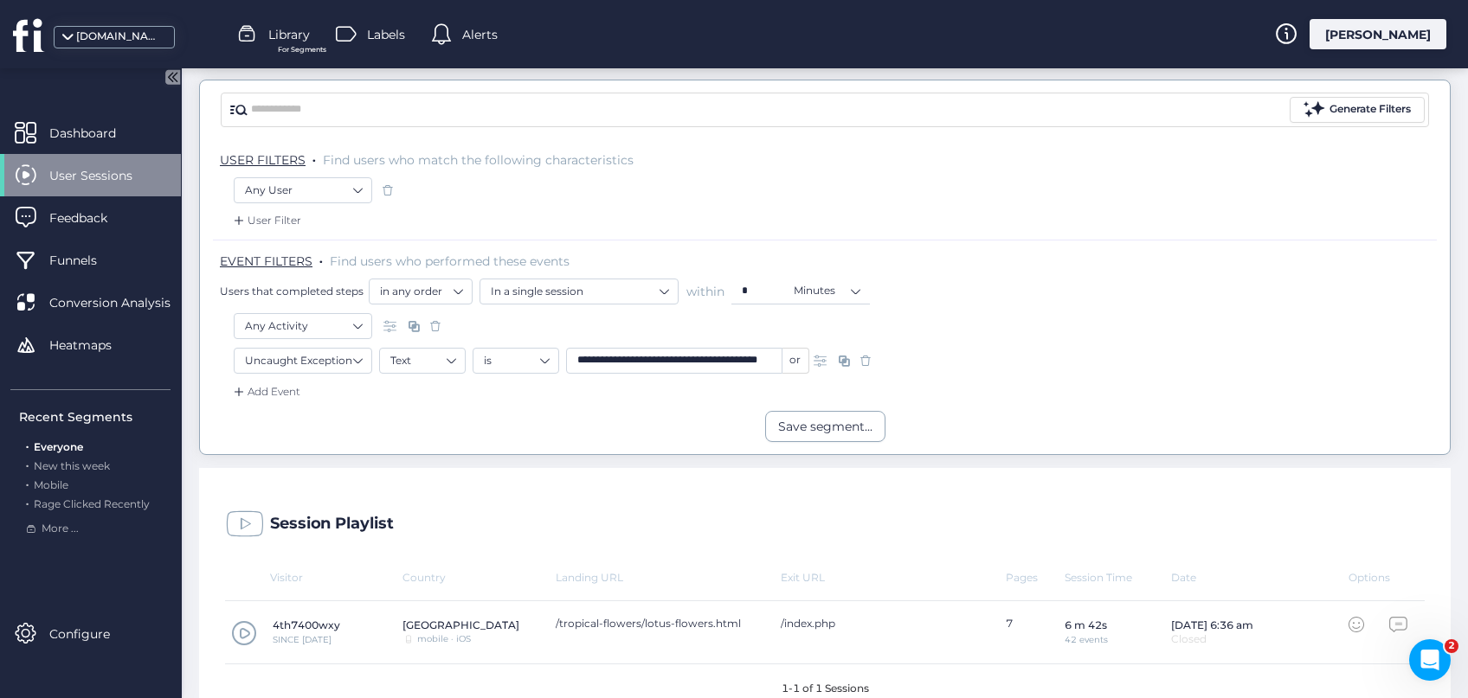
scroll to position [166, 0]
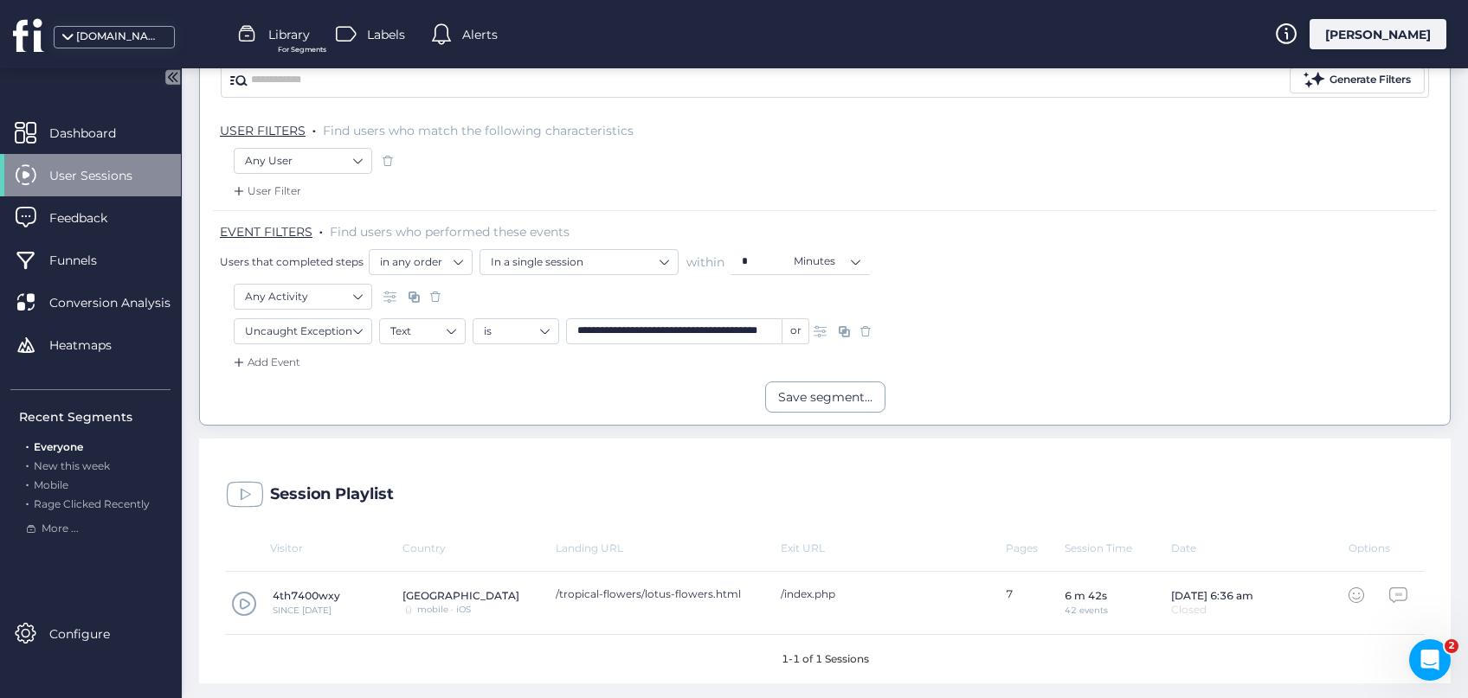
click at [870, 330] on span at bounding box center [865, 331] width 17 height 17
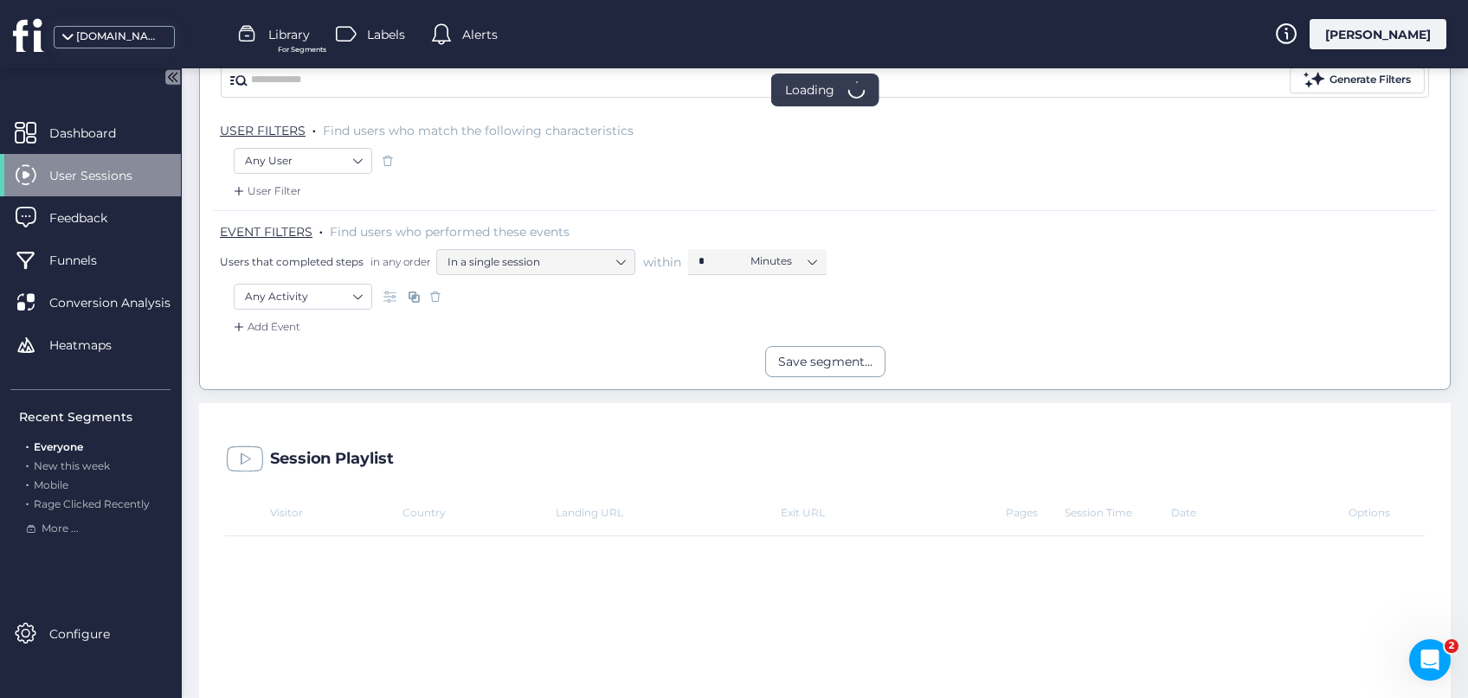
scroll to position [131, 0]
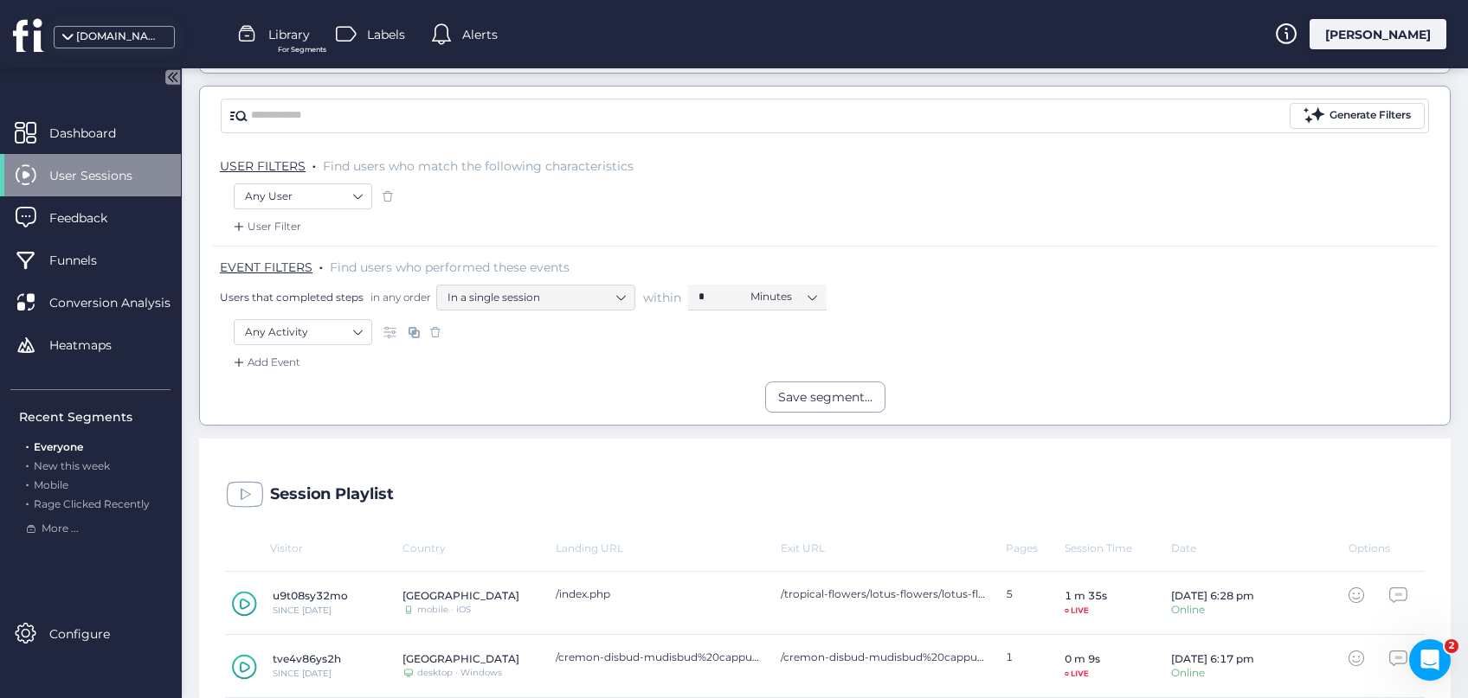
click at [432, 327] on span at bounding box center [435, 332] width 17 height 17
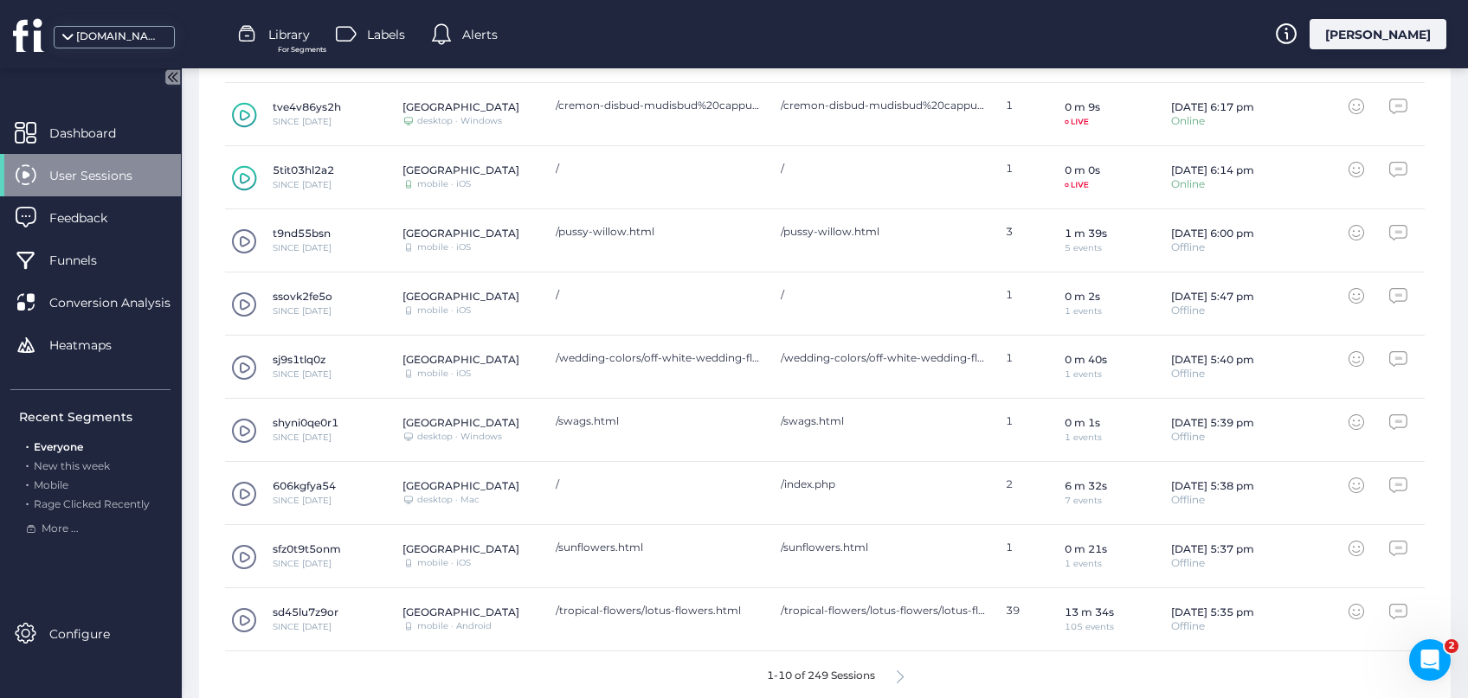
scroll to position [699, 0]
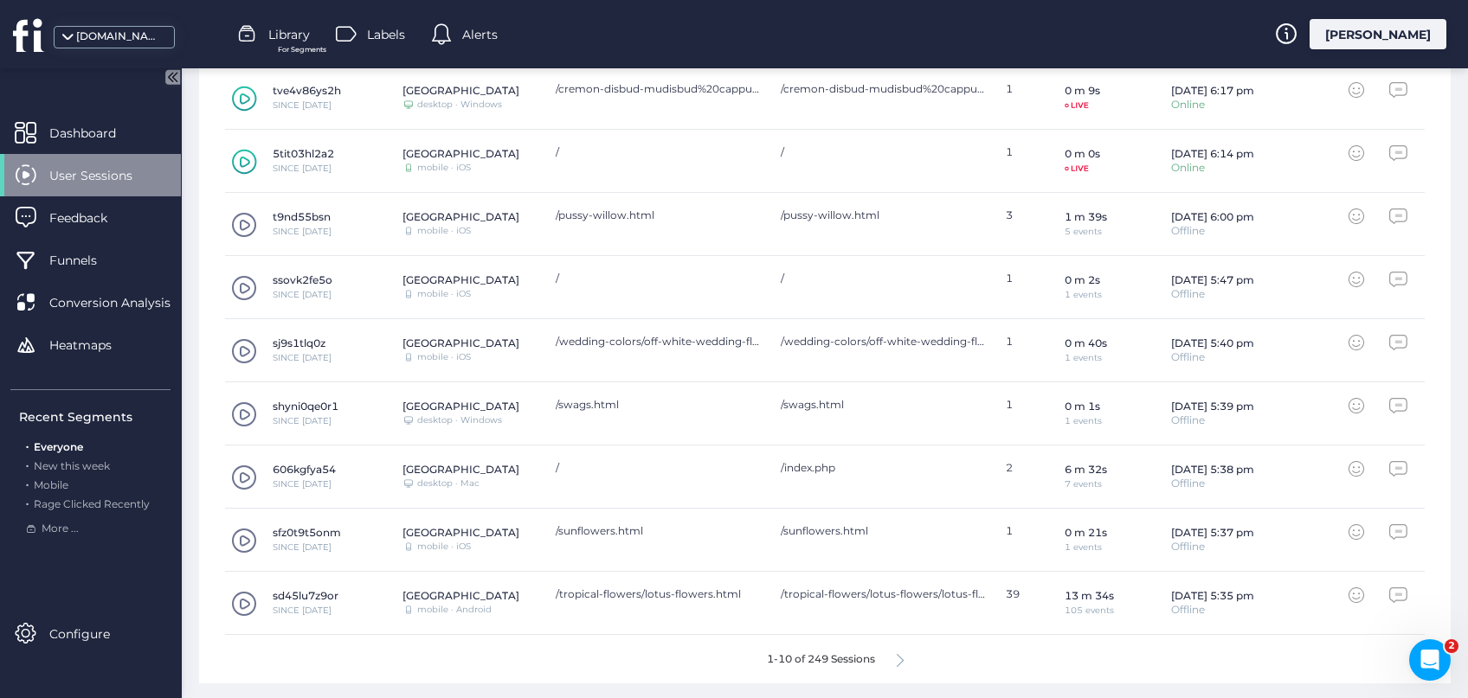
click at [903, 660] on icon at bounding box center [900, 660] width 7 height 13
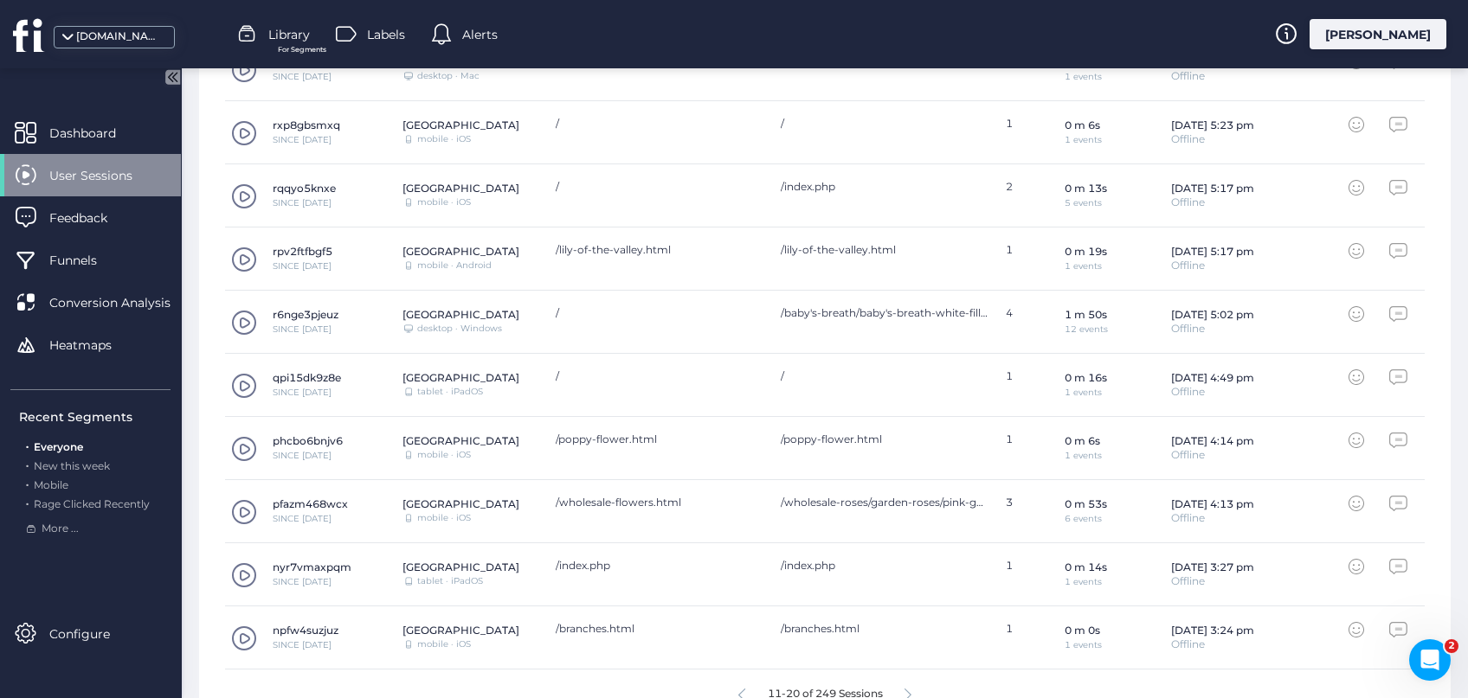
click at [913, 692] on div "11-20 of 249 Sessions" at bounding box center [825, 694] width 1200 height 48
click at [98, 130] on span "Dashboard" at bounding box center [95, 133] width 93 height 19
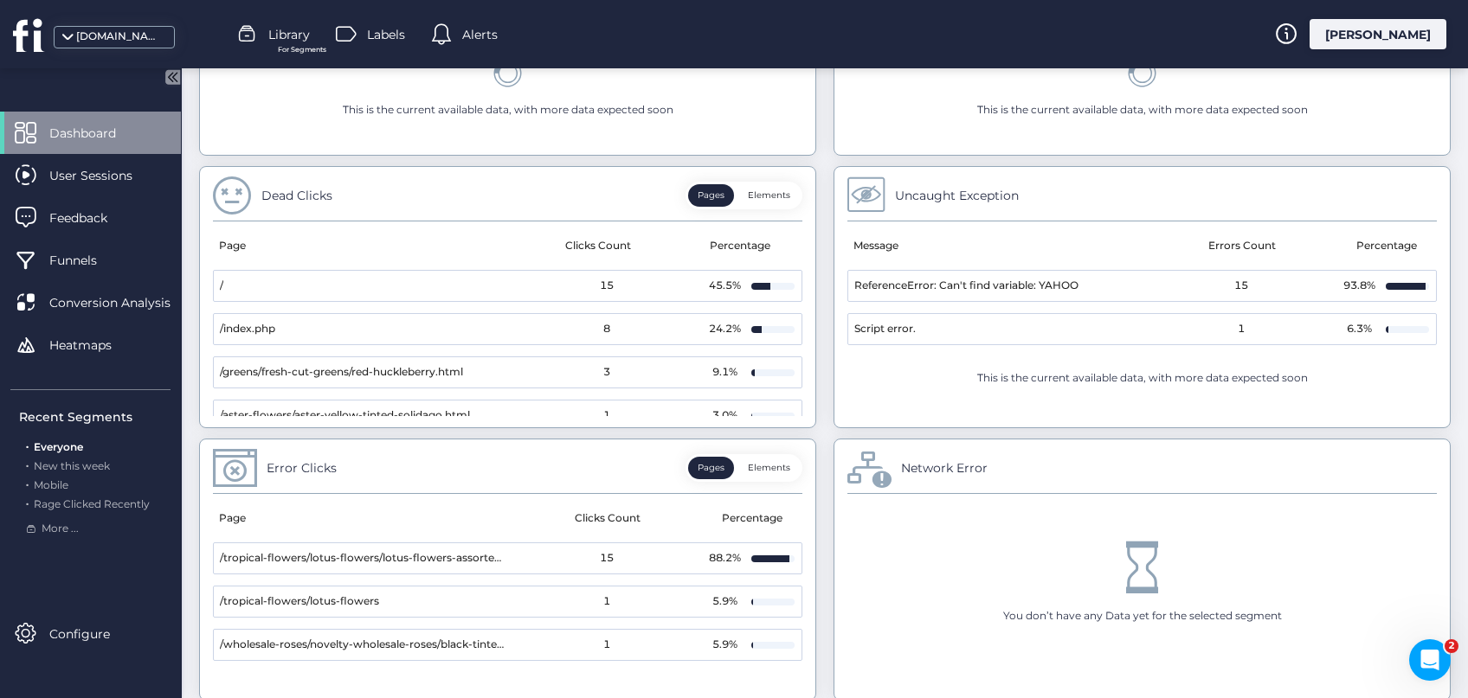
click at [796, 193] on button "Elements" at bounding box center [768, 195] width 61 height 23
click at [713, 196] on button "Pages" at bounding box center [711, 195] width 46 height 23
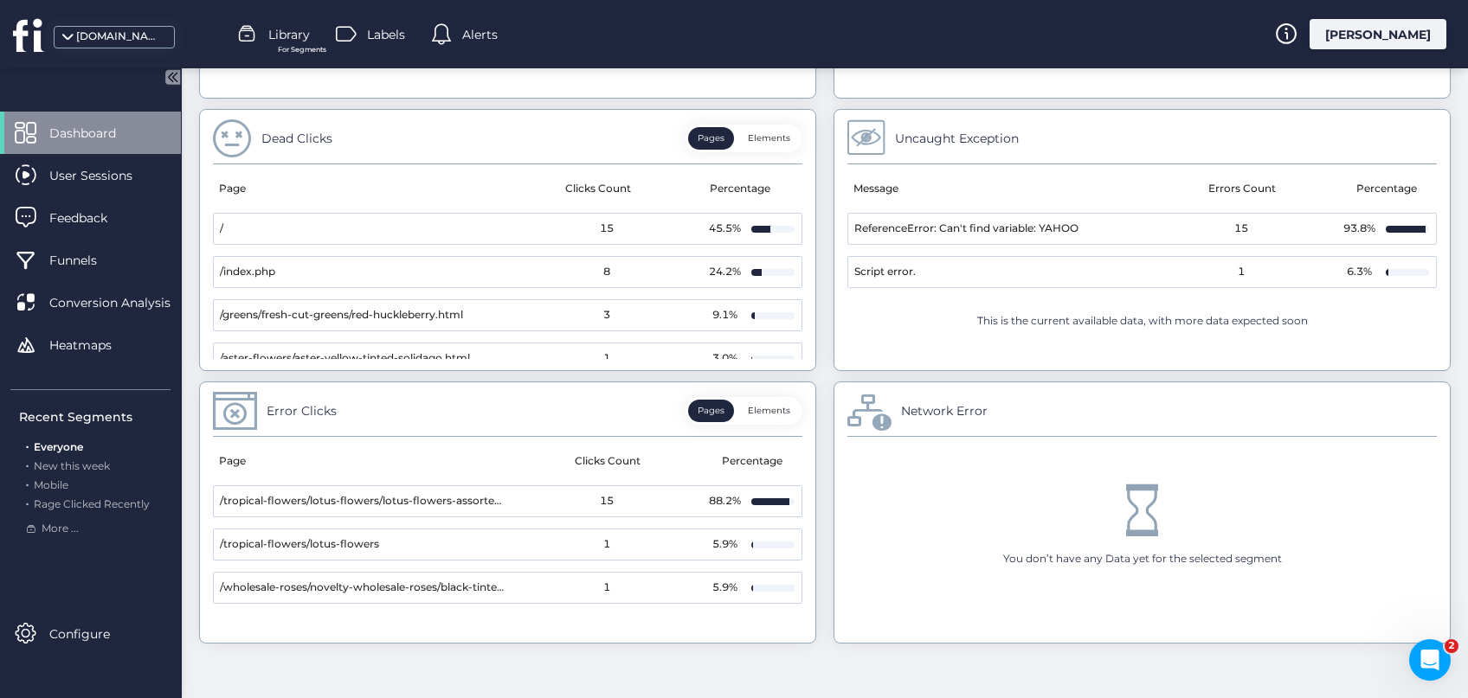
scroll to position [867, 0]
click at [763, 396] on button "Elements" at bounding box center [768, 407] width 61 height 23
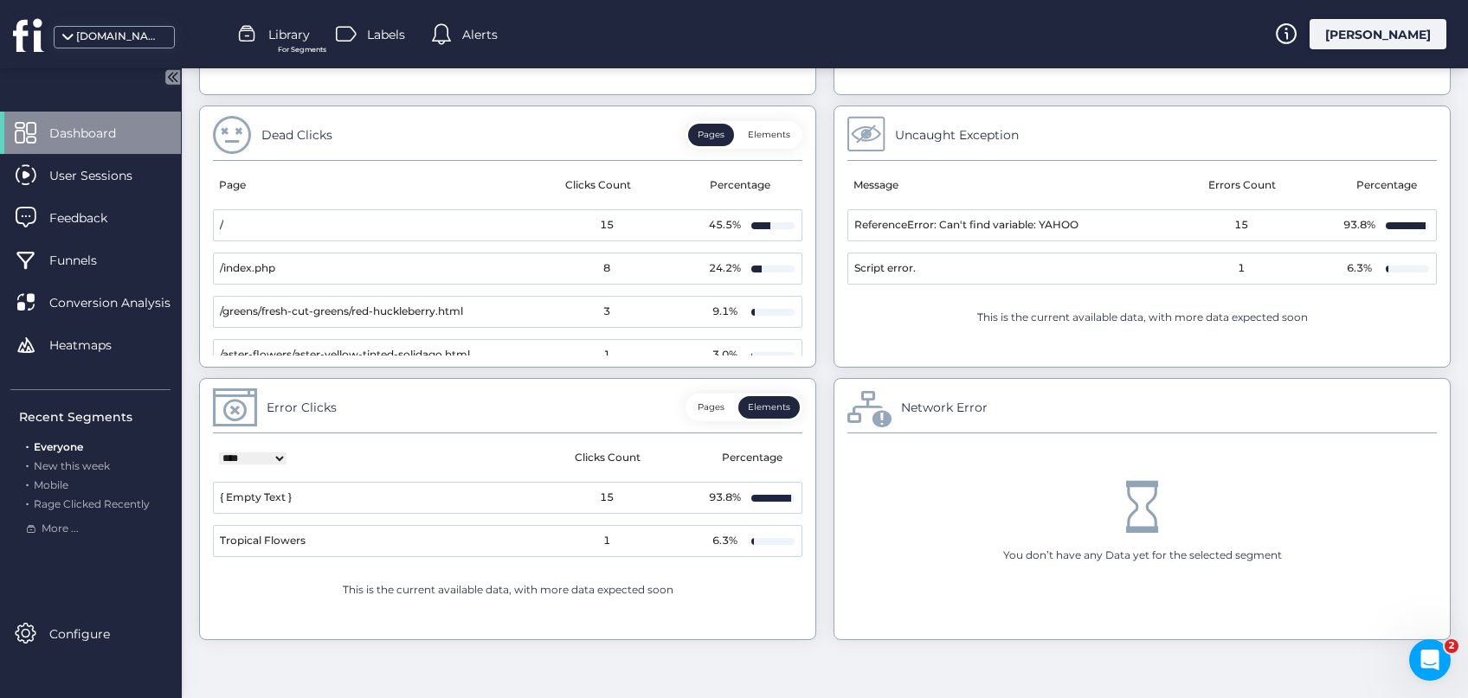
click at [718, 401] on button "Pages" at bounding box center [711, 407] width 46 height 23
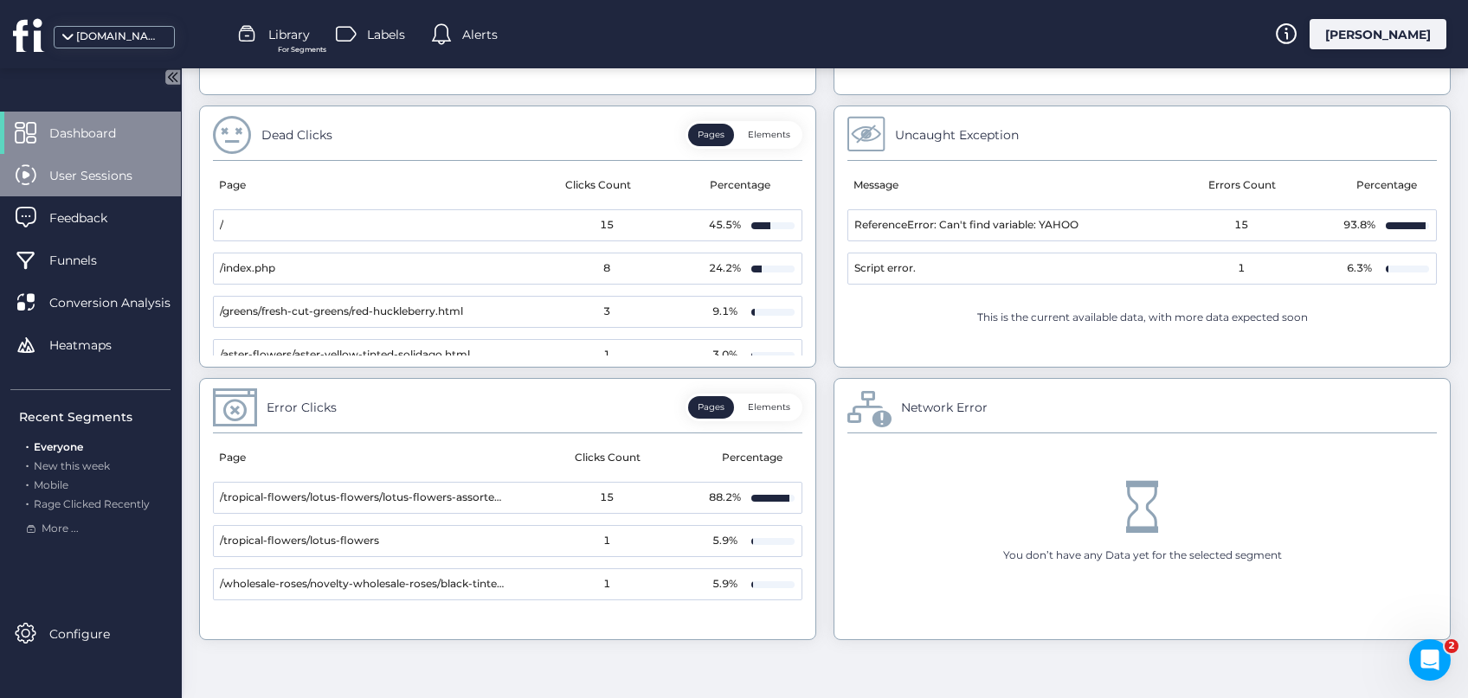
click at [73, 181] on span "User Sessions" at bounding box center [103, 175] width 109 height 19
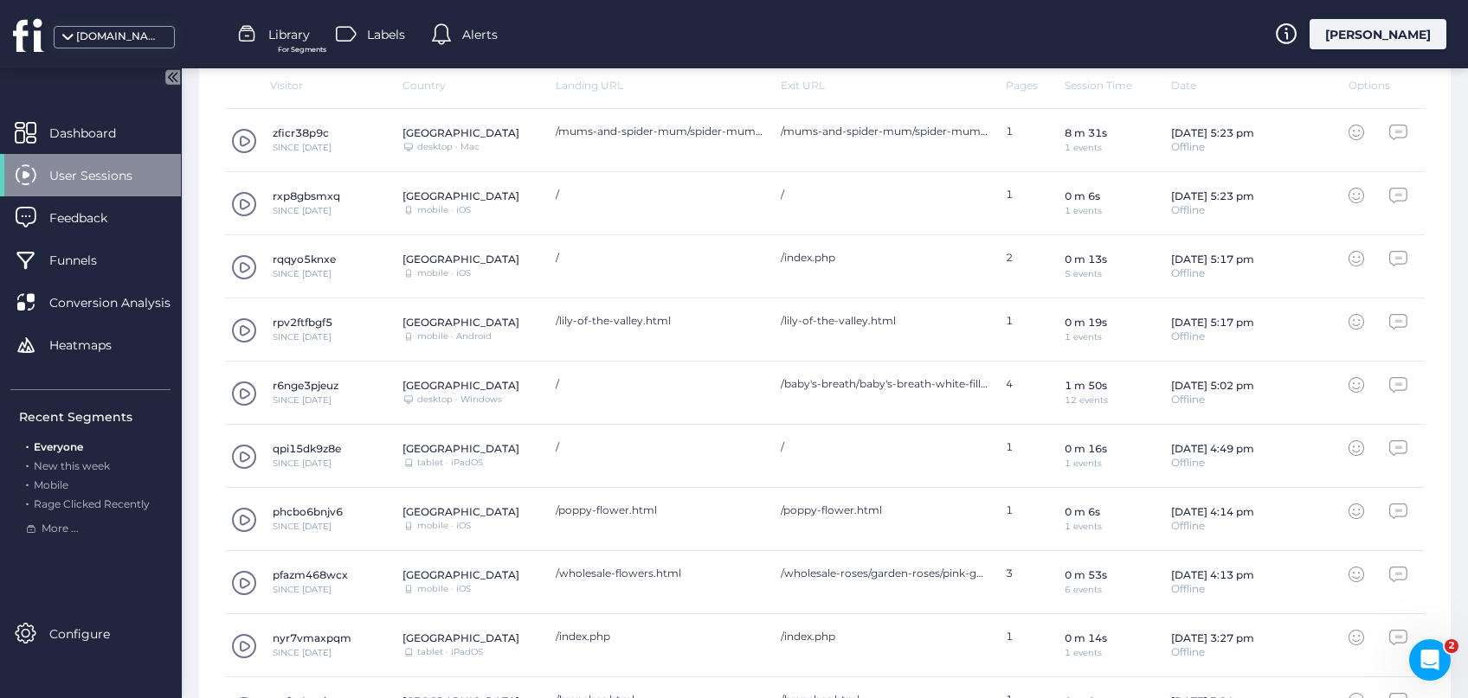
scroll to position [699, 0]
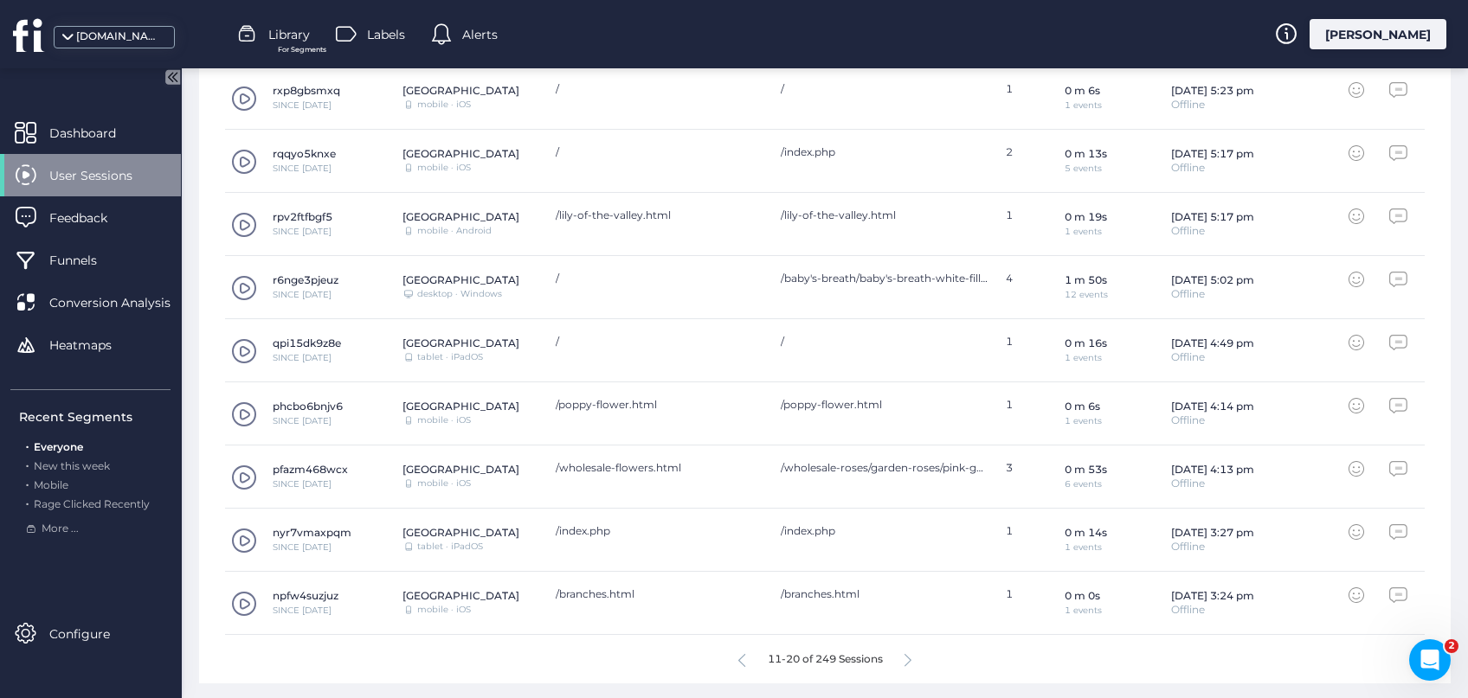
click at [738, 659] on icon at bounding box center [741, 660] width 7 height 13
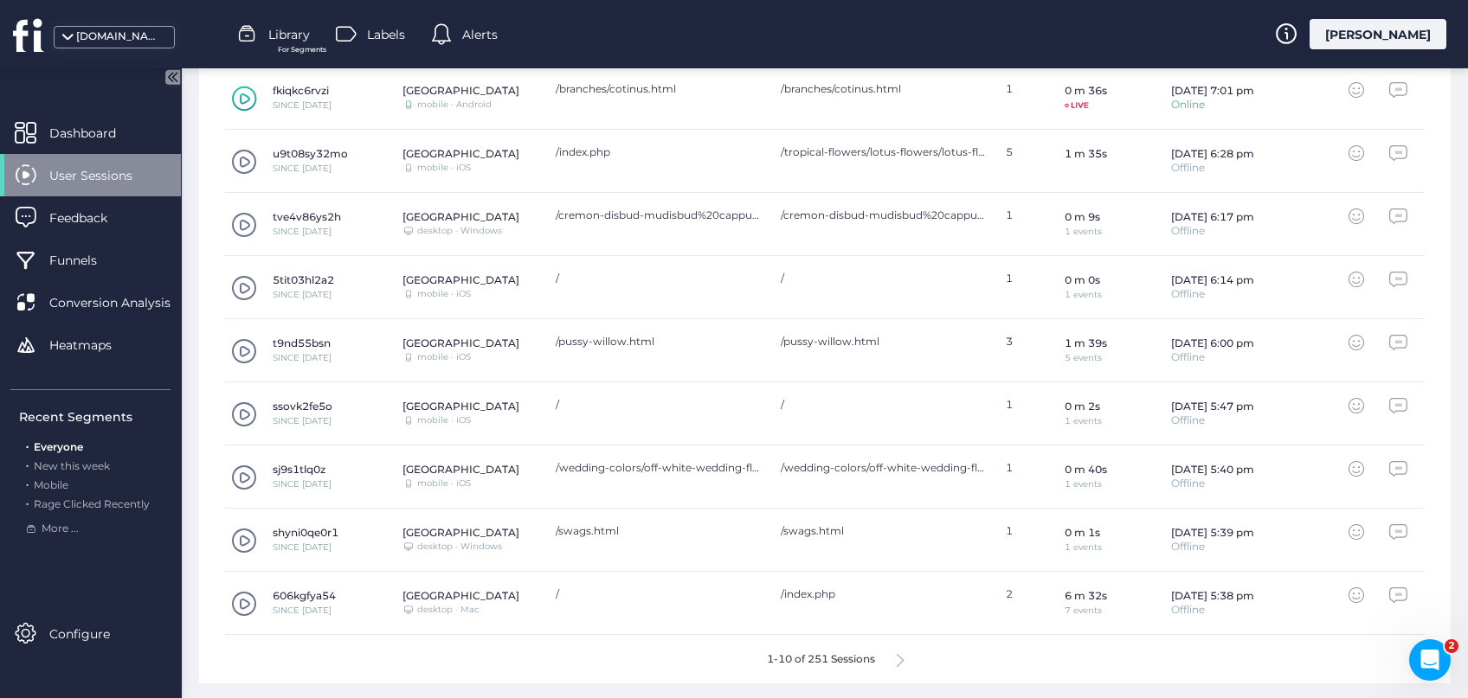
click at [904, 656] on icon at bounding box center [900, 660] width 7 height 13
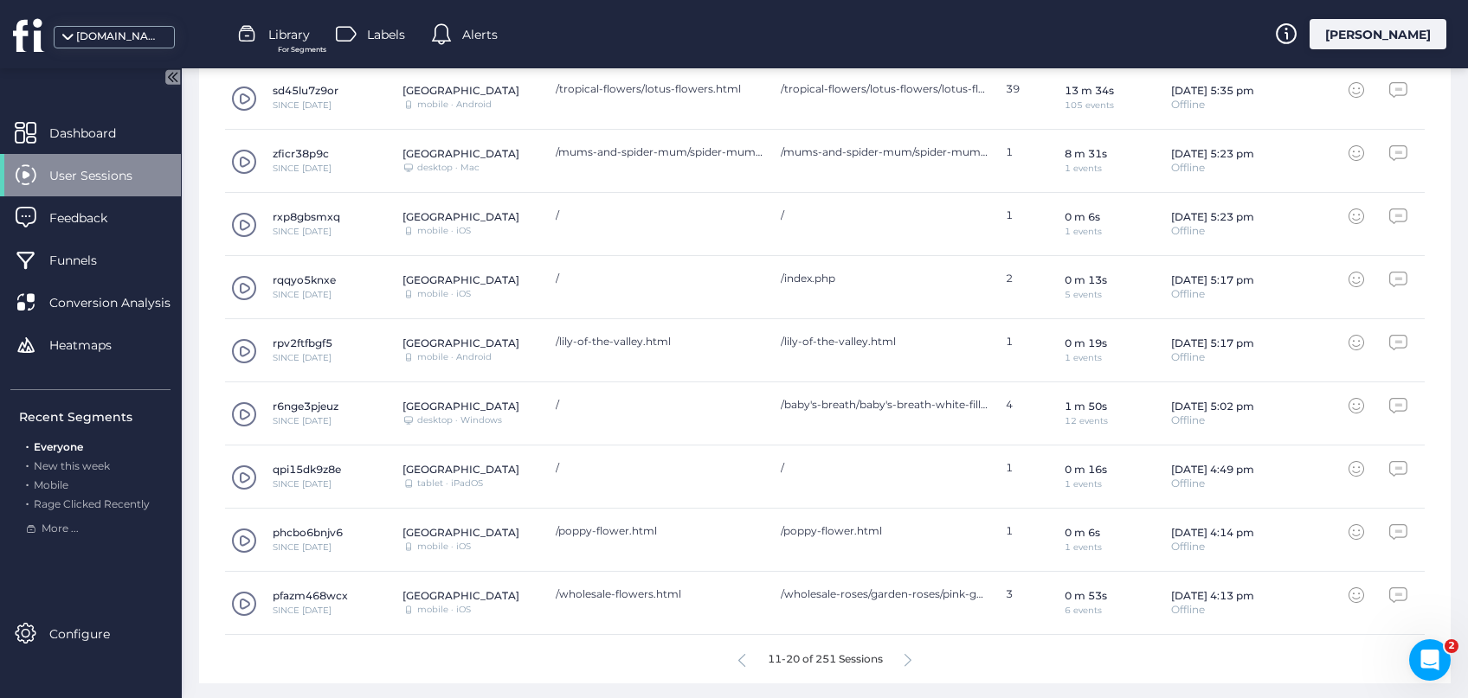
click at [743, 663] on icon at bounding box center [741, 660] width 7 height 13
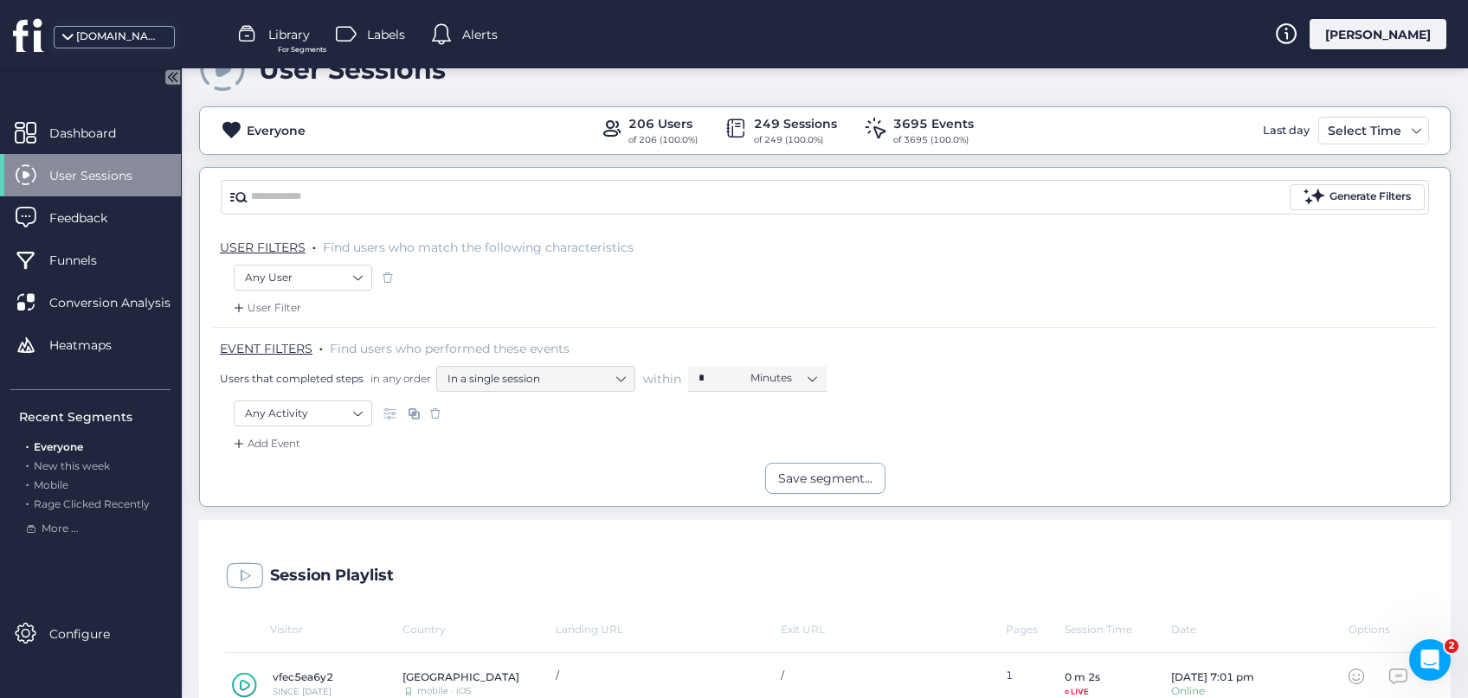
scroll to position [47, 0]
click at [1398, 38] on div "[PERSON_NAME]" at bounding box center [1378, 34] width 137 height 30
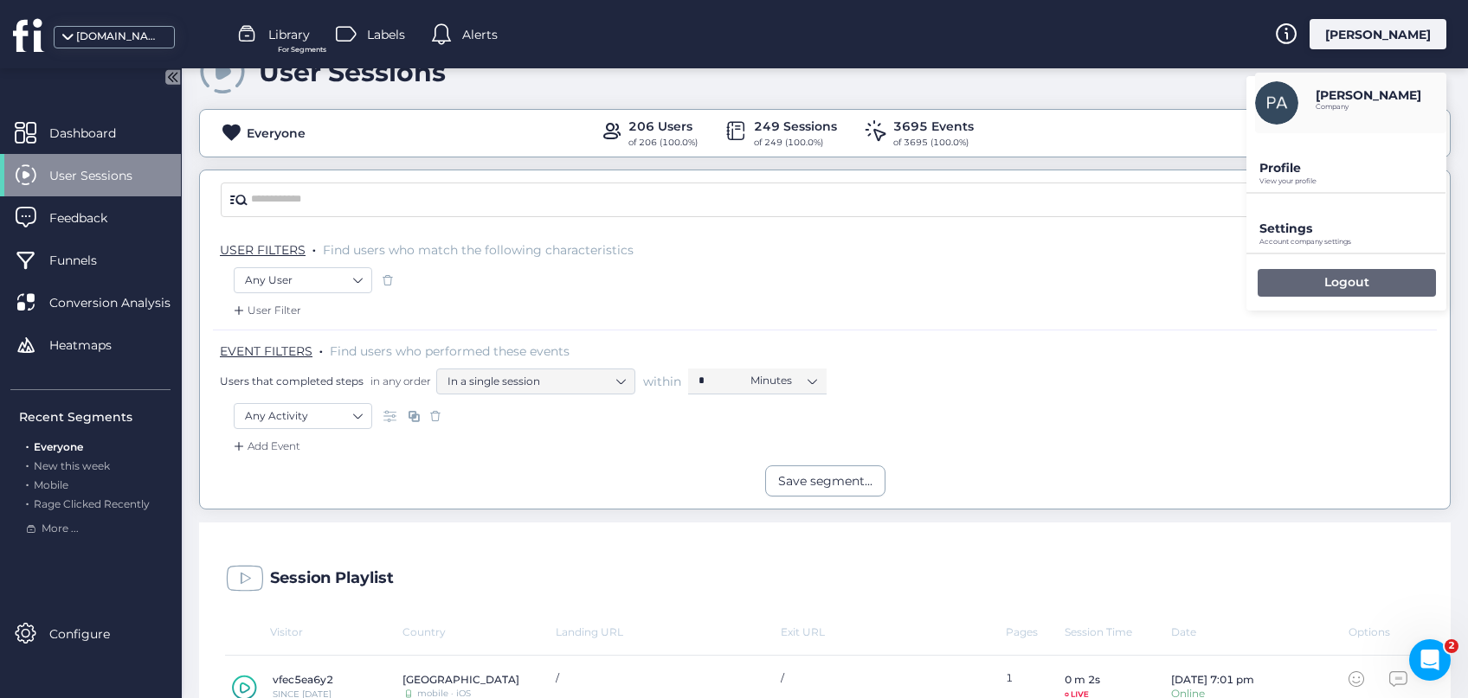
click at [1381, 279] on div "Logout" at bounding box center [1347, 283] width 178 height 28
